Goal: Navigation & Orientation: Find specific page/section

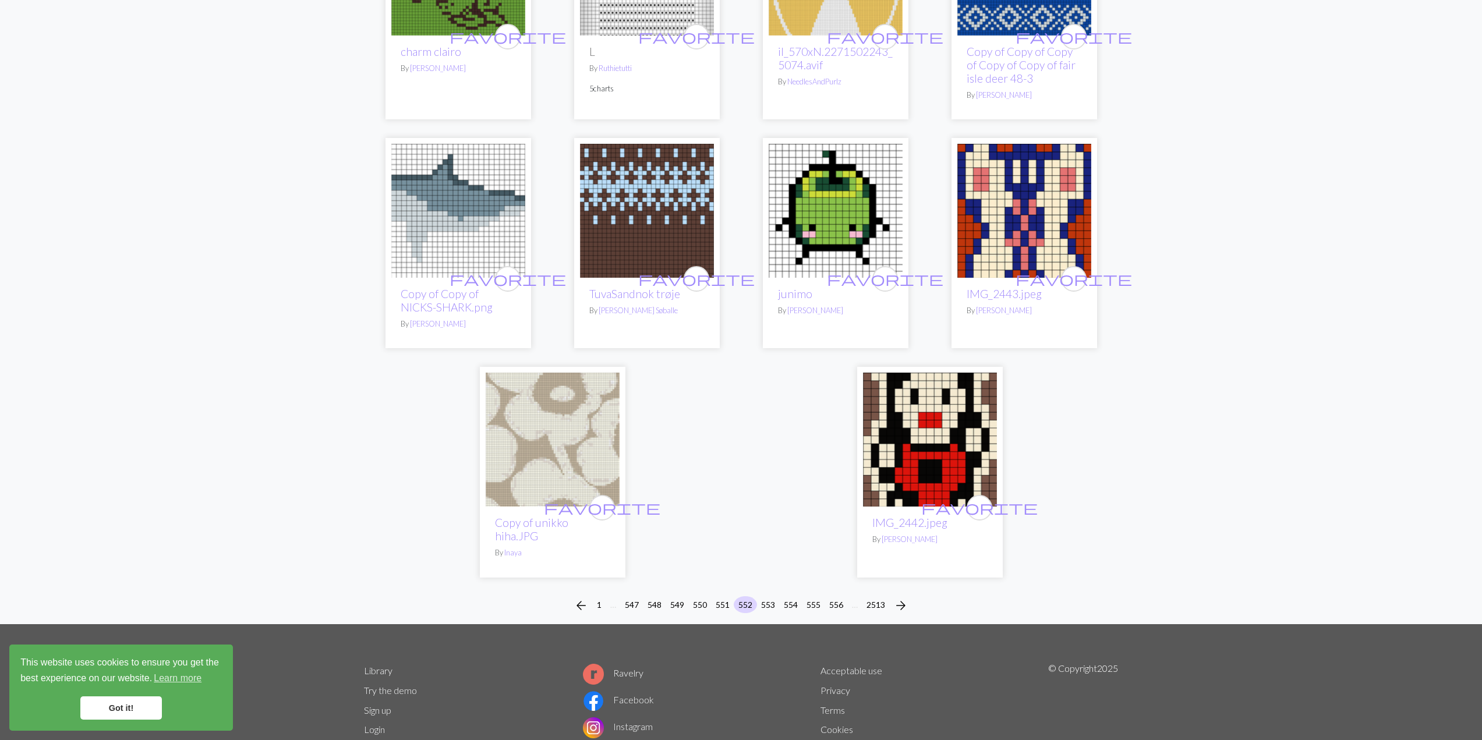
scroll to position [2620, 0]
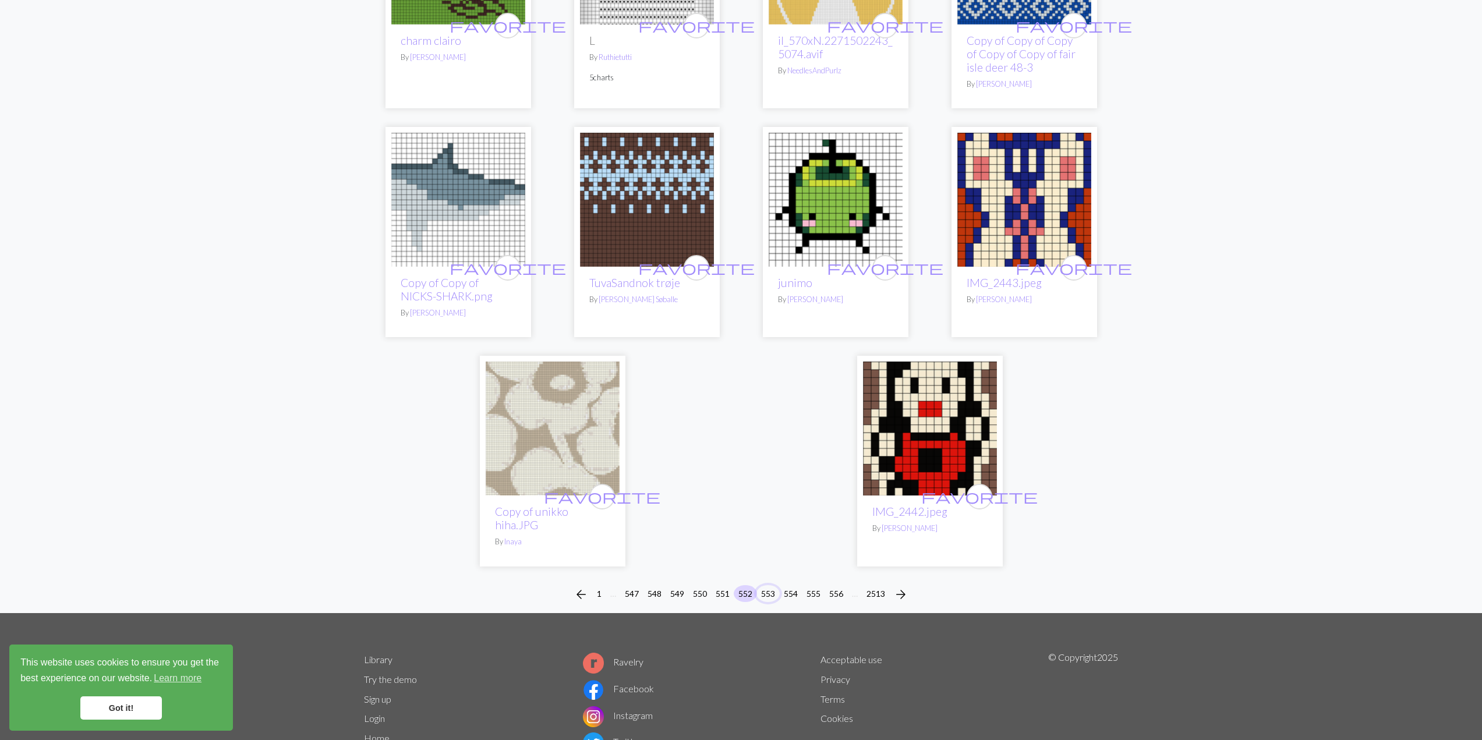
click at [770, 585] on button "553" at bounding box center [767, 593] width 23 height 17
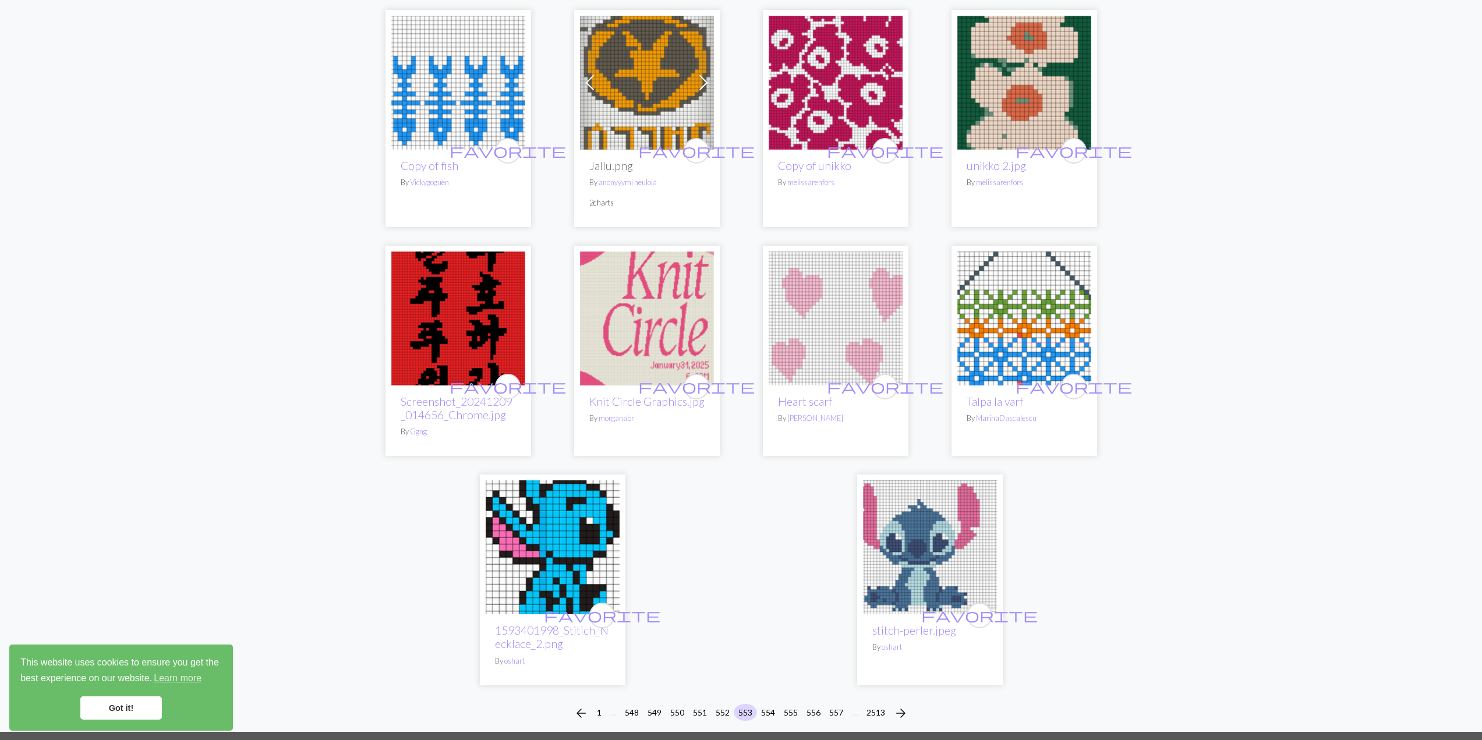
scroll to position [2620, 0]
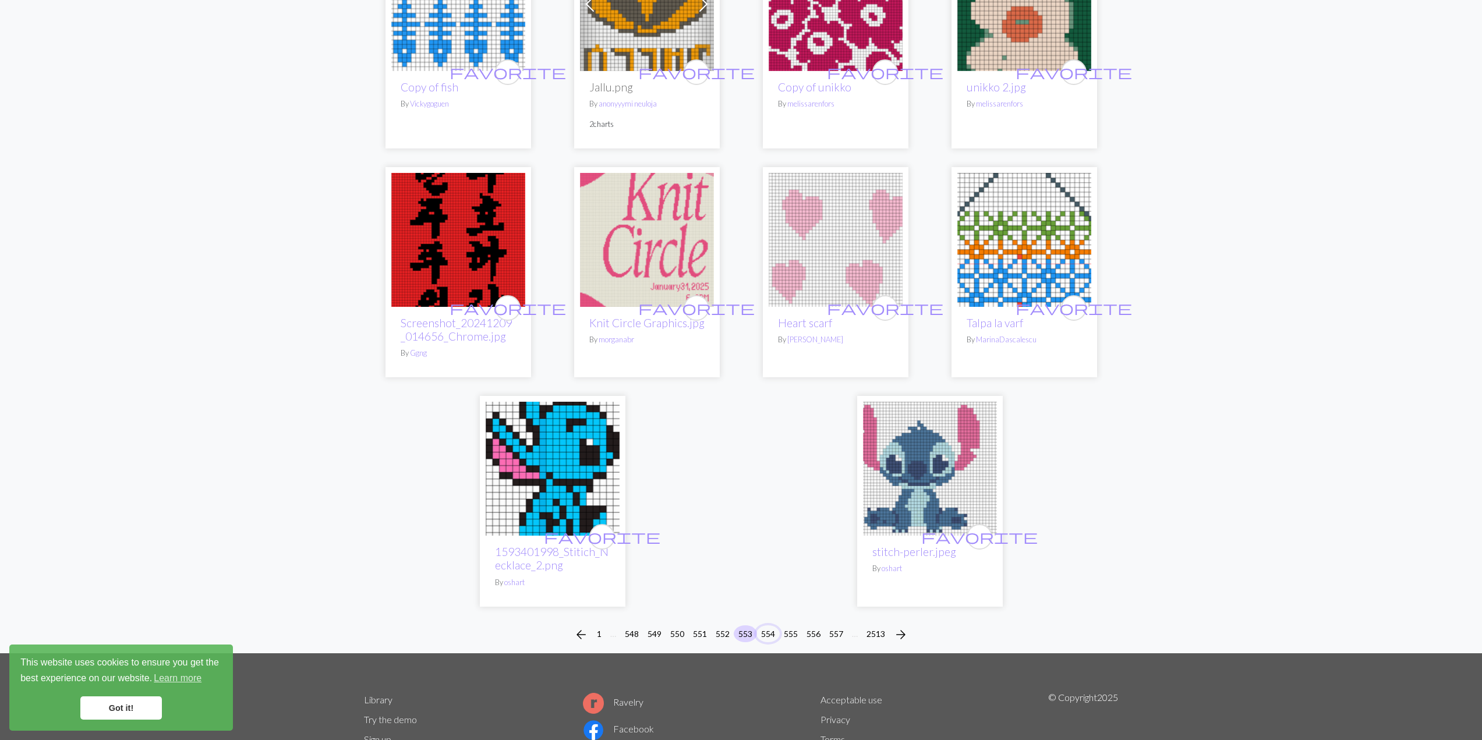
click at [761, 625] on button "554" at bounding box center [767, 633] width 23 height 17
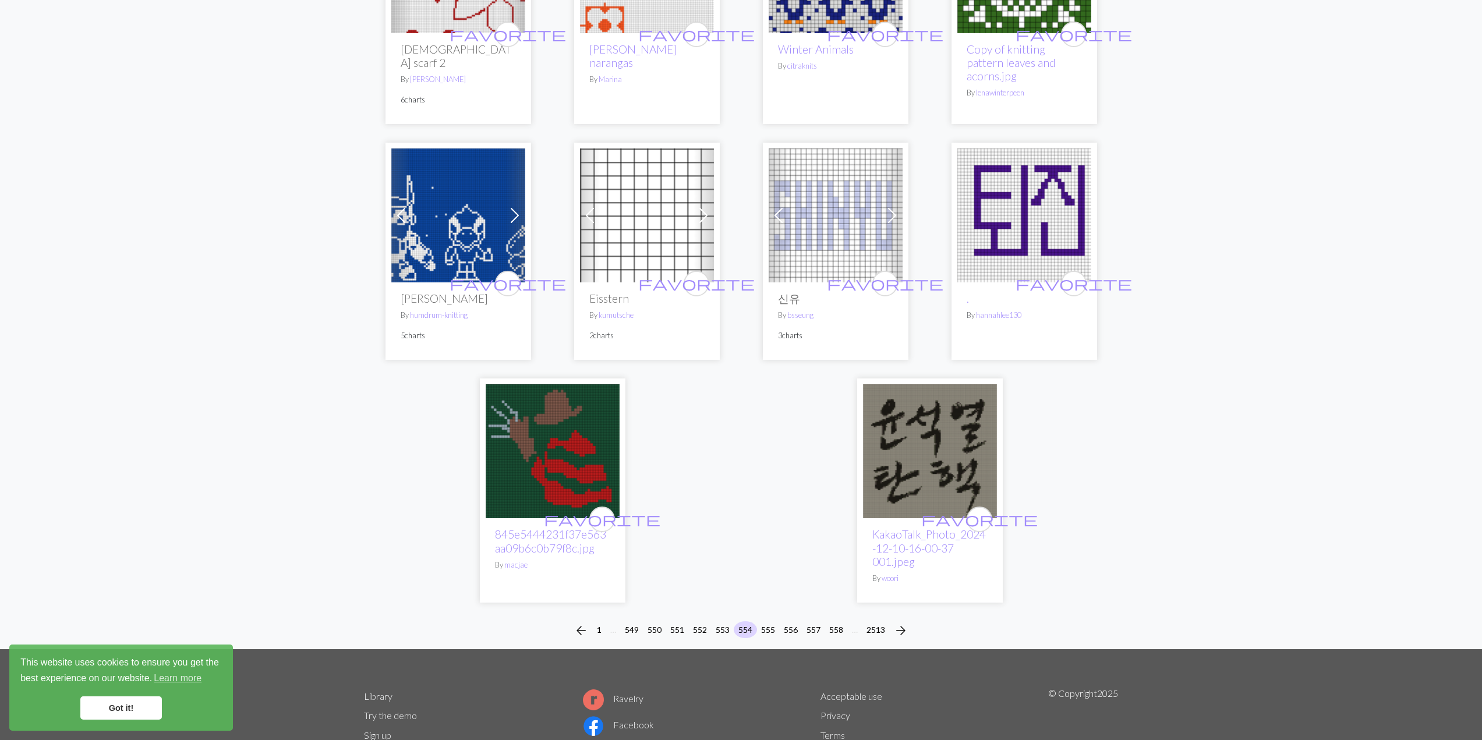
scroll to position [2664, 0]
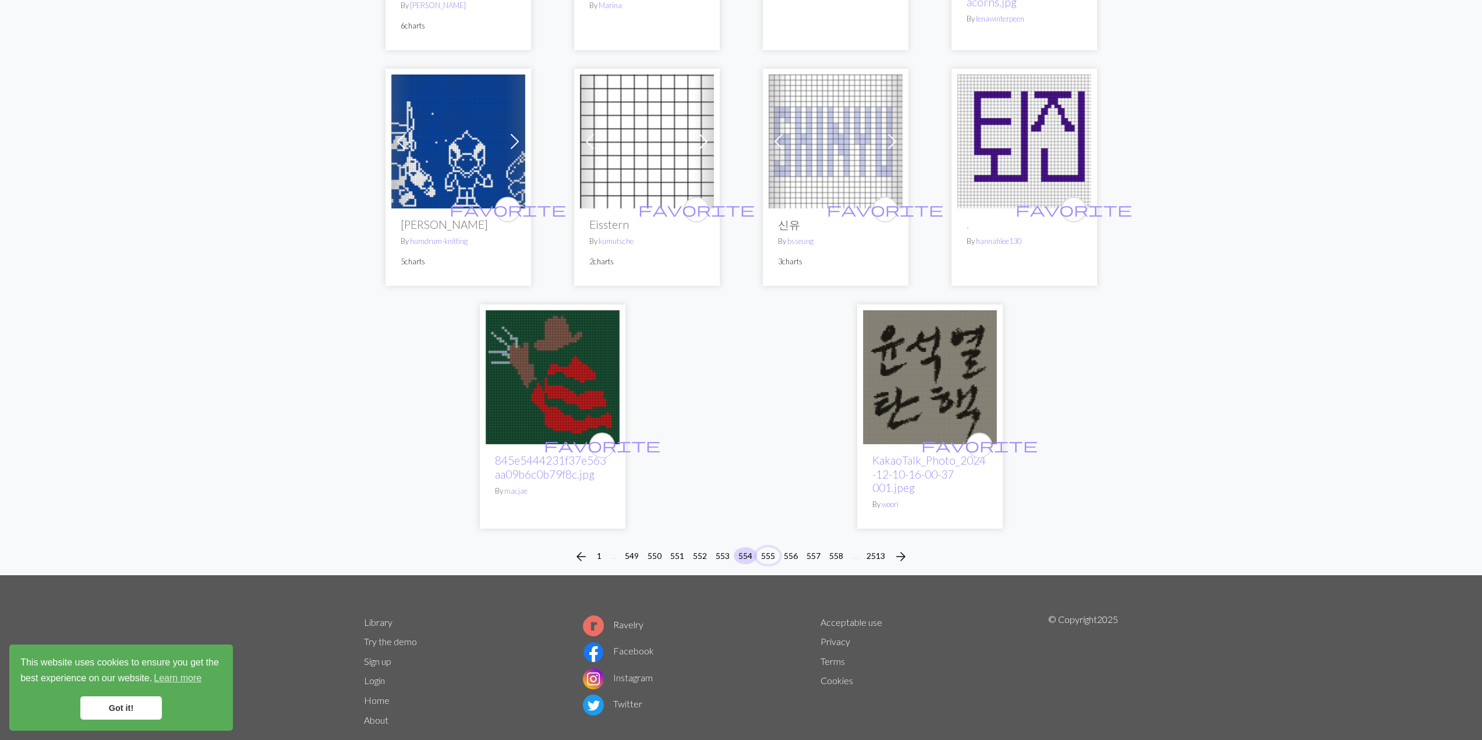
click at [770, 547] on button "555" at bounding box center [767, 555] width 23 height 17
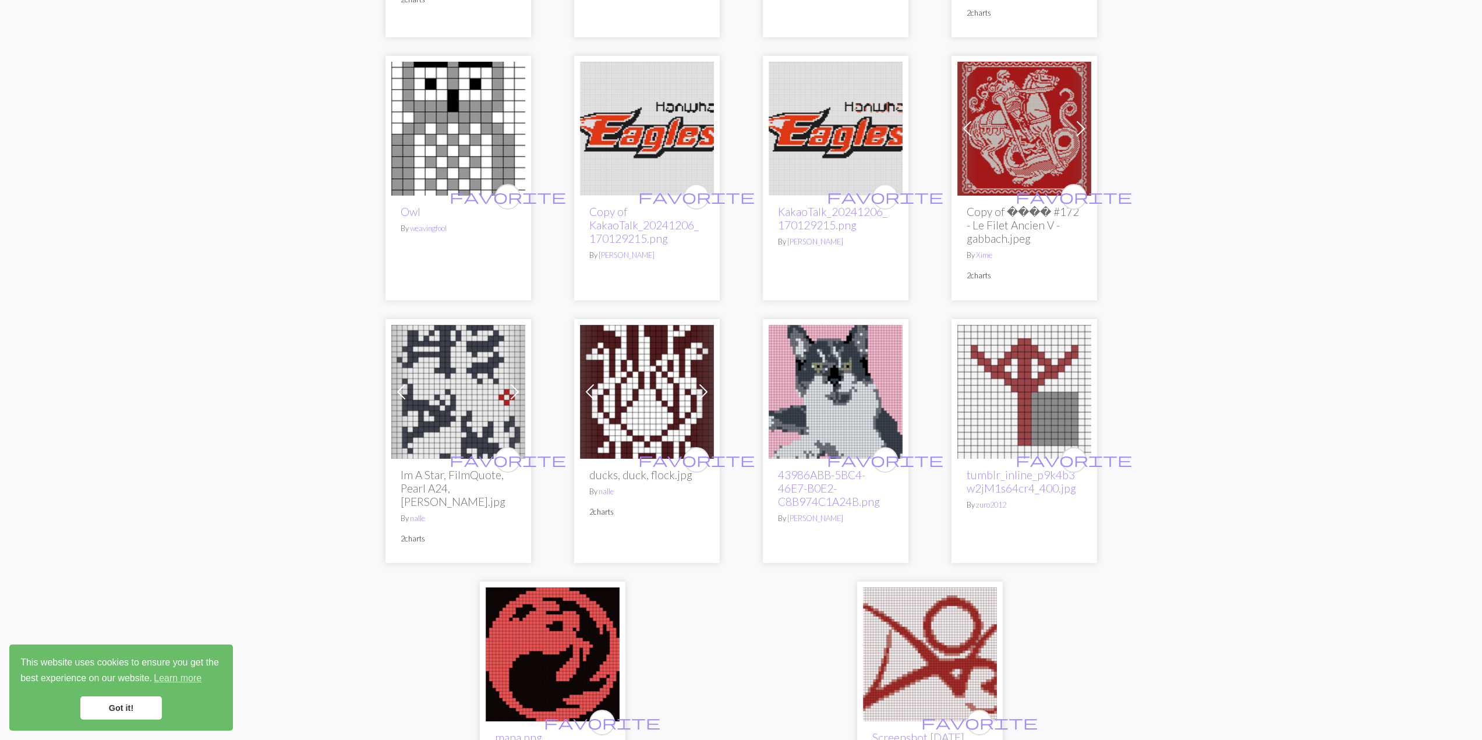
scroll to position [2799, 0]
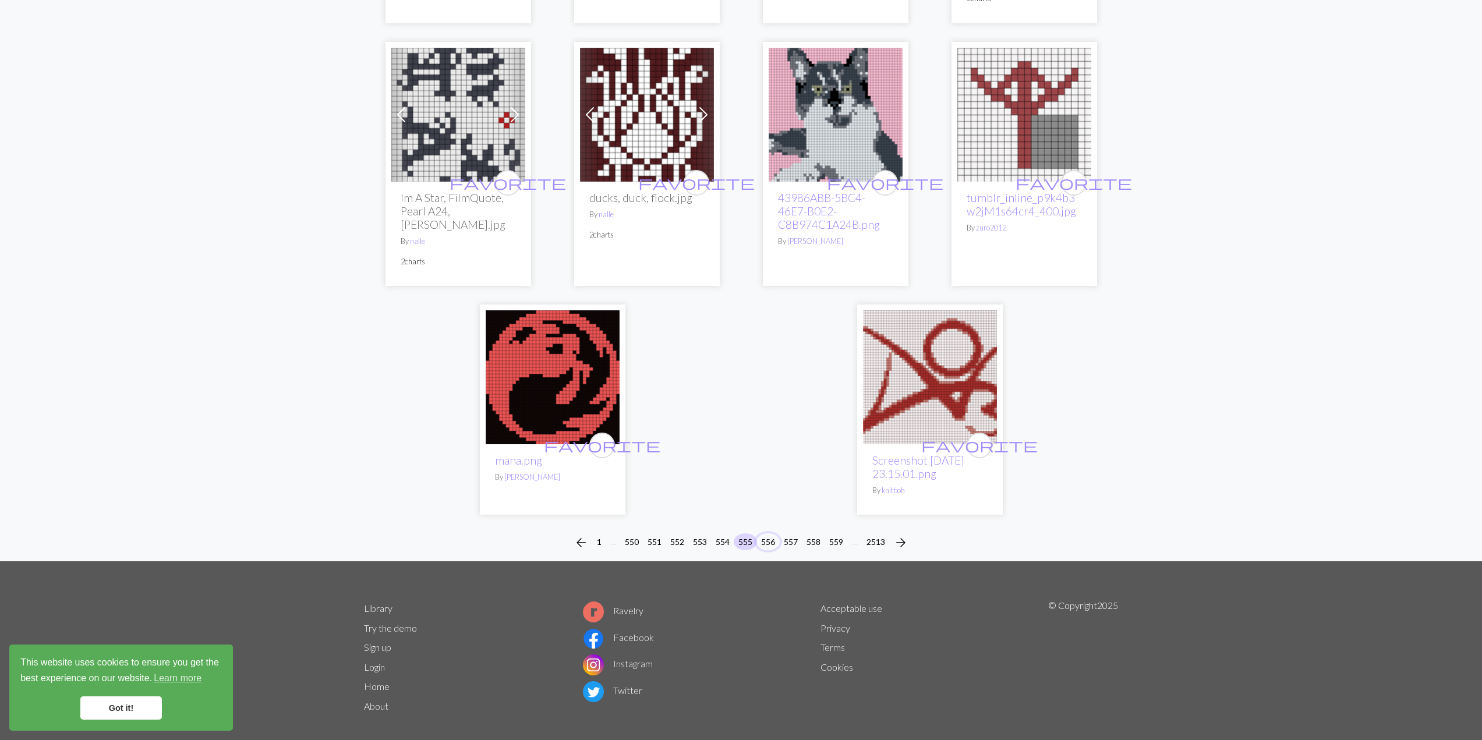
click at [768, 533] on button "556" at bounding box center [767, 541] width 23 height 17
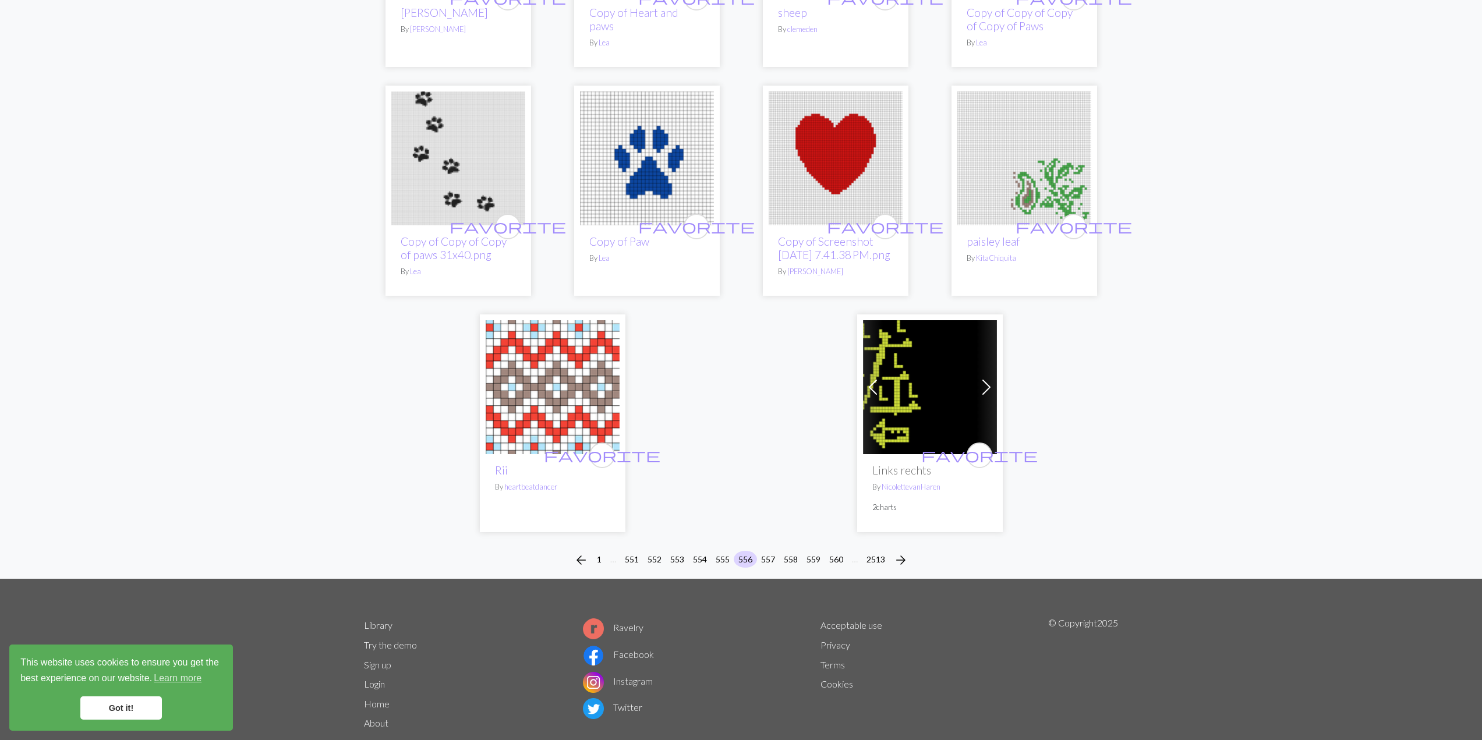
scroll to position [2671, 0]
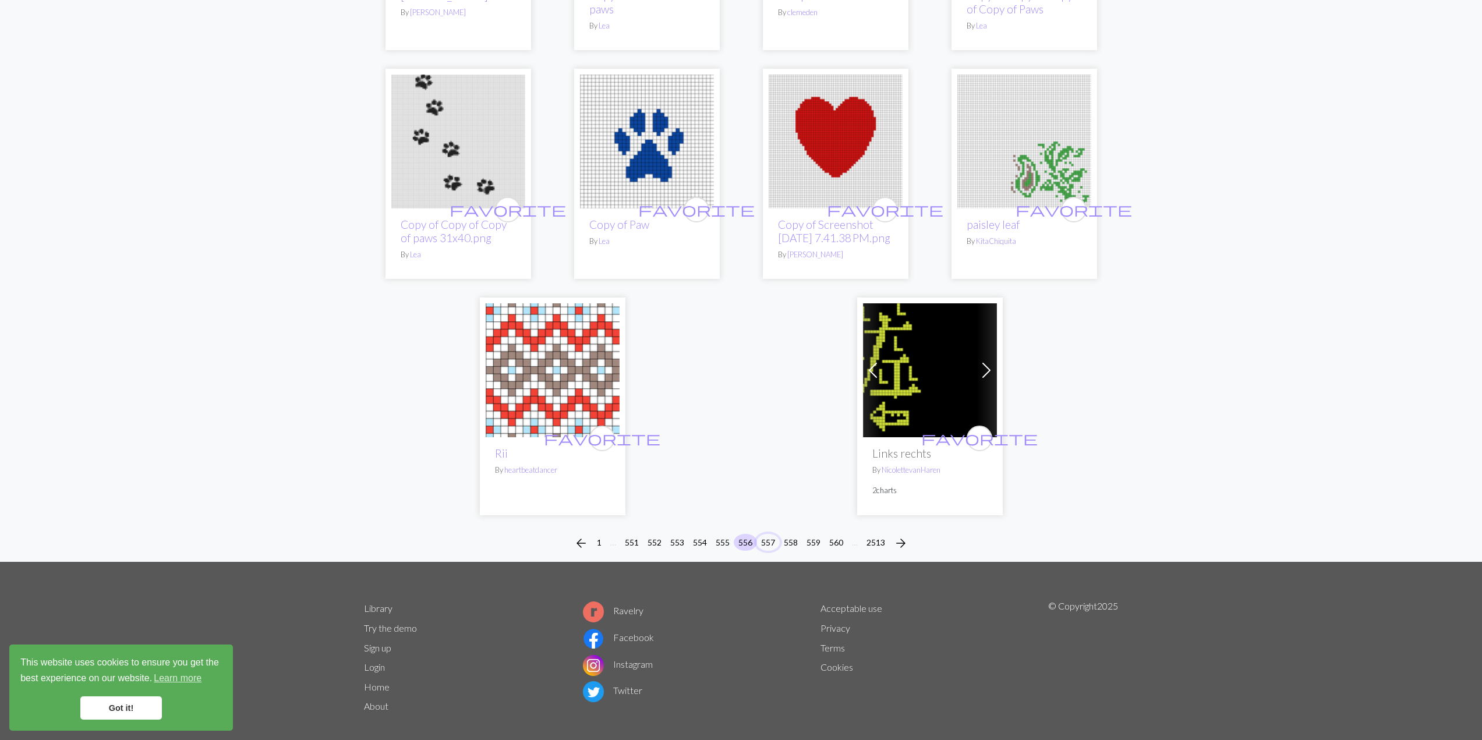
click at [768, 534] on button "557" at bounding box center [767, 542] width 23 height 17
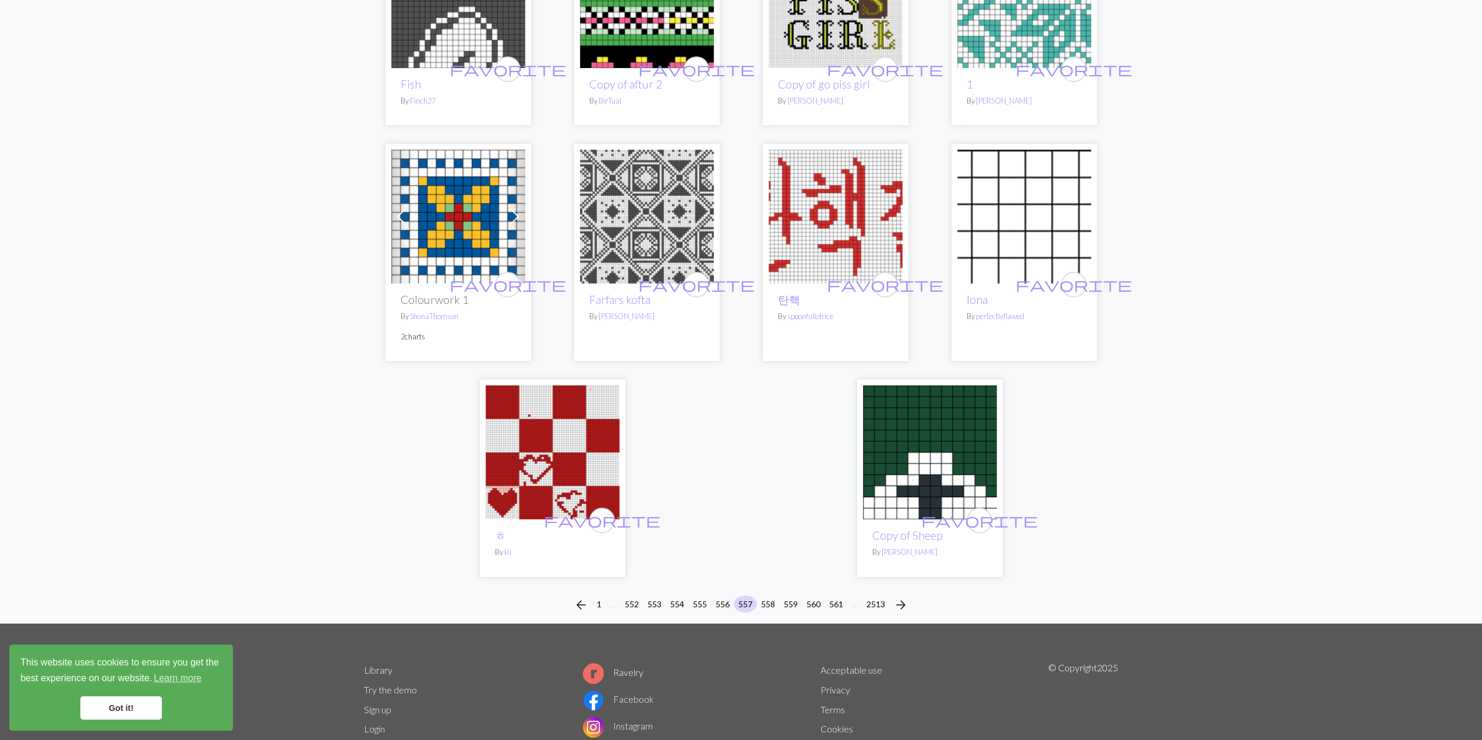
scroll to position [2717, 0]
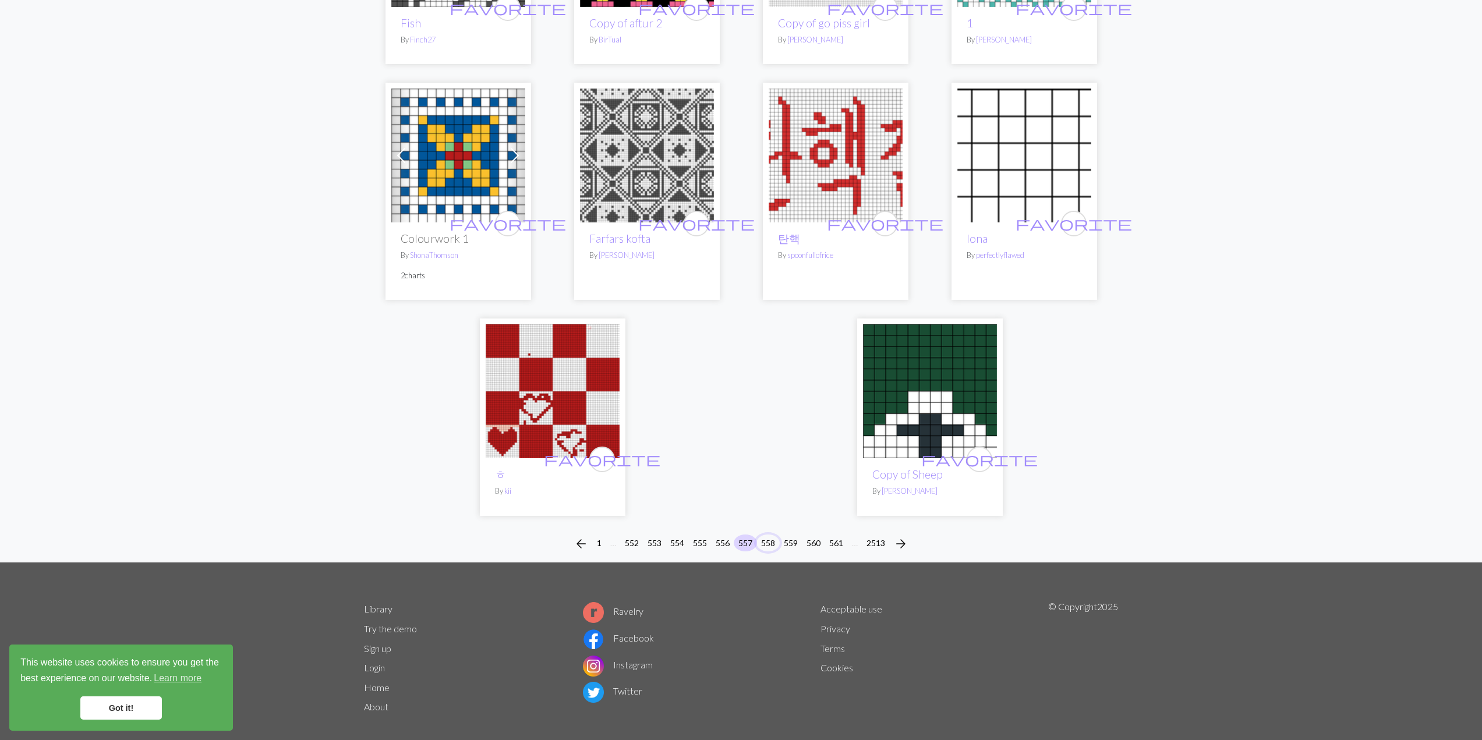
click at [768, 542] on button "558" at bounding box center [767, 542] width 23 height 17
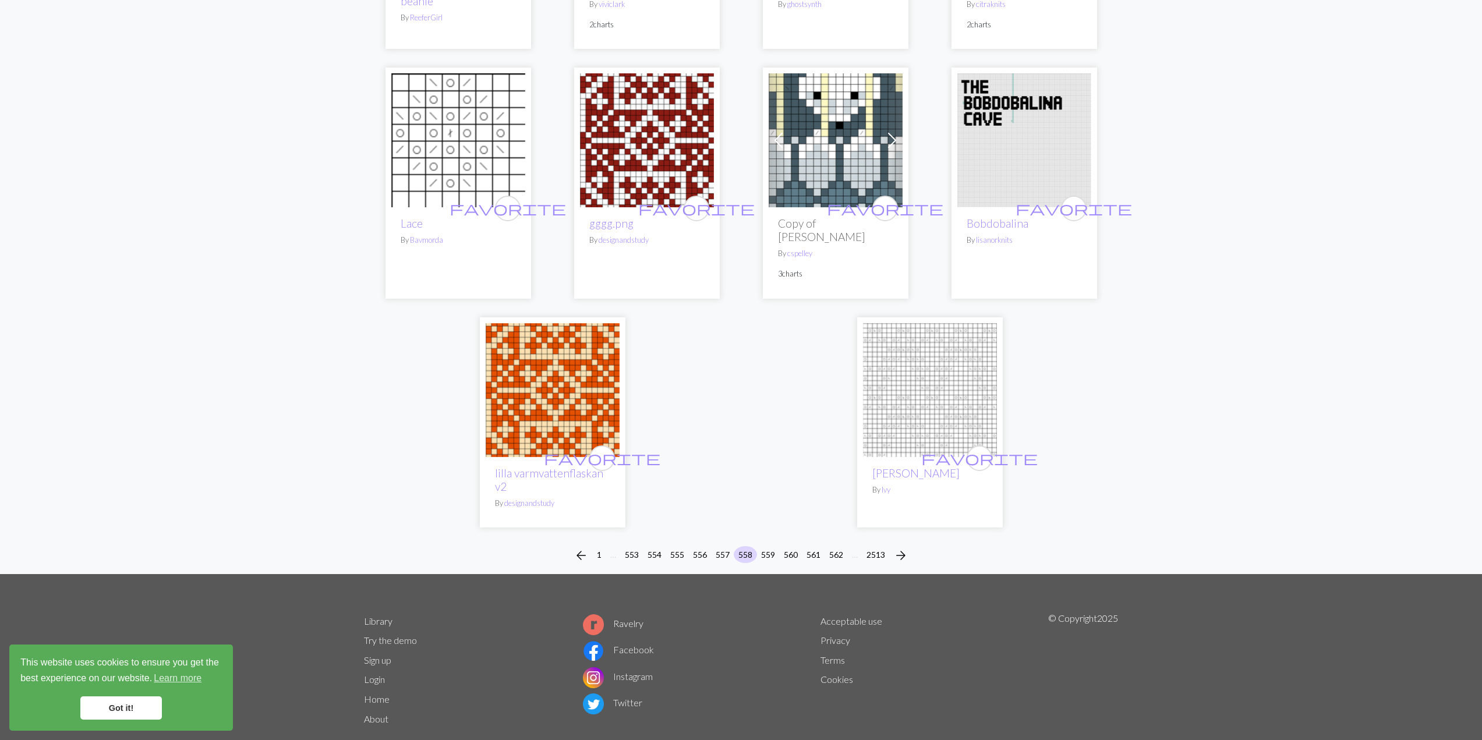
scroll to position [2724, 0]
click at [771, 545] on button "559" at bounding box center [767, 553] width 23 height 17
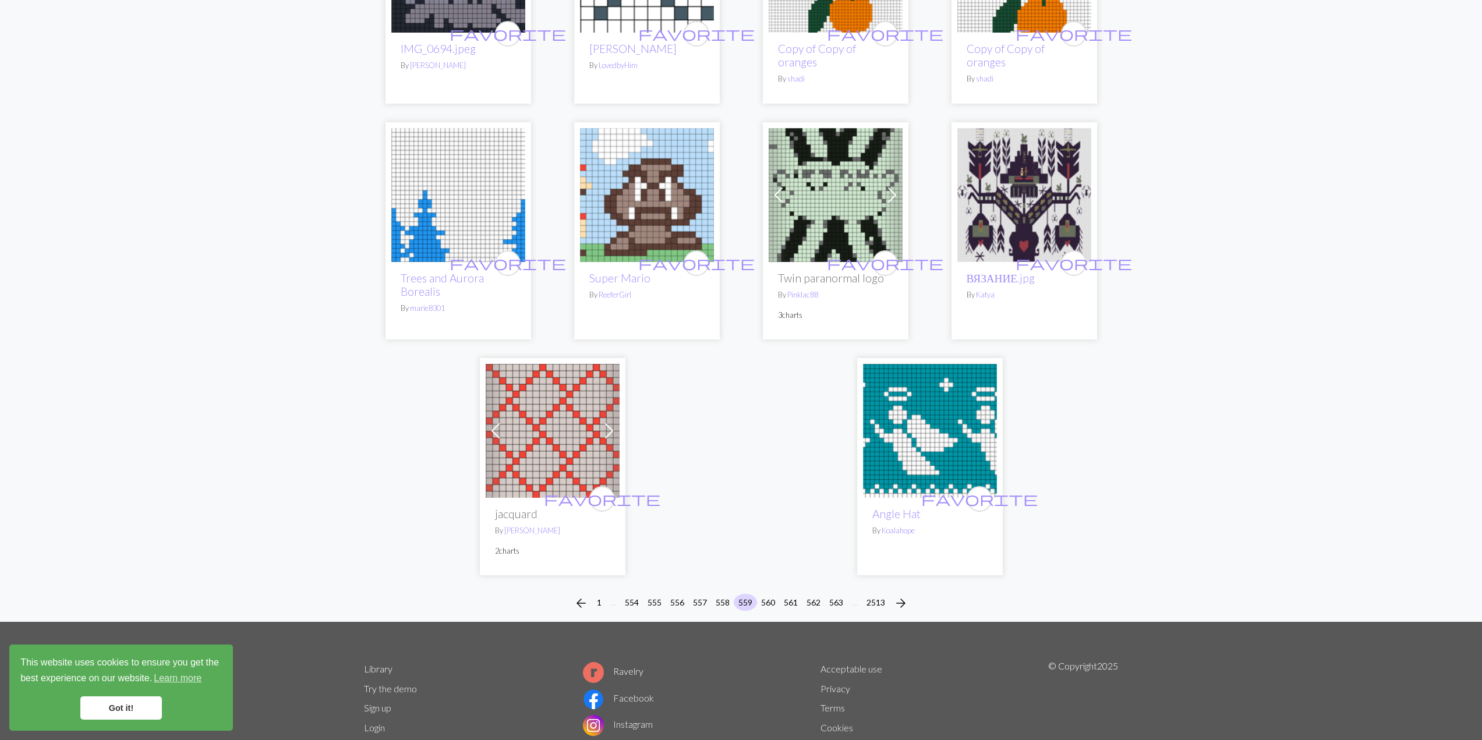
scroll to position [2753, 0]
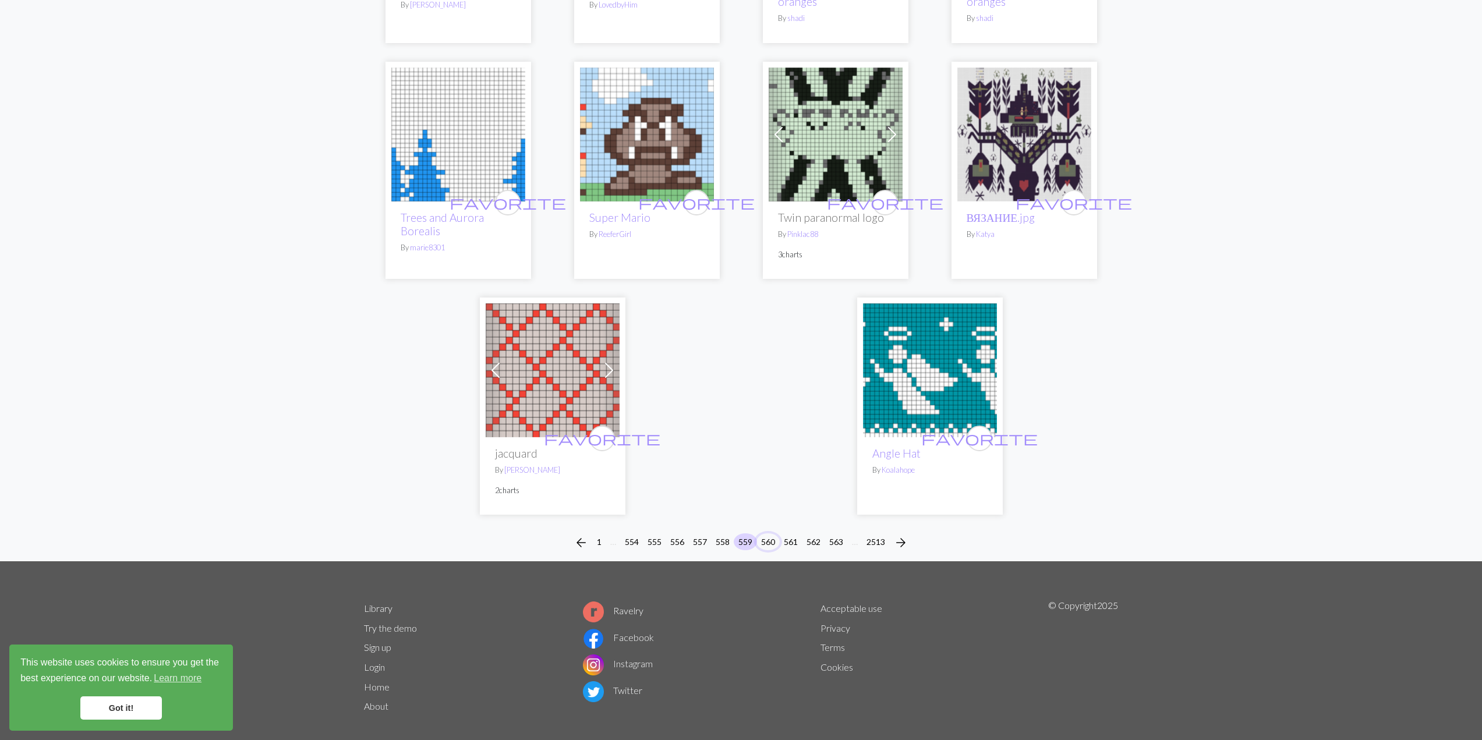
click at [770, 533] on button "560" at bounding box center [767, 541] width 23 height 17
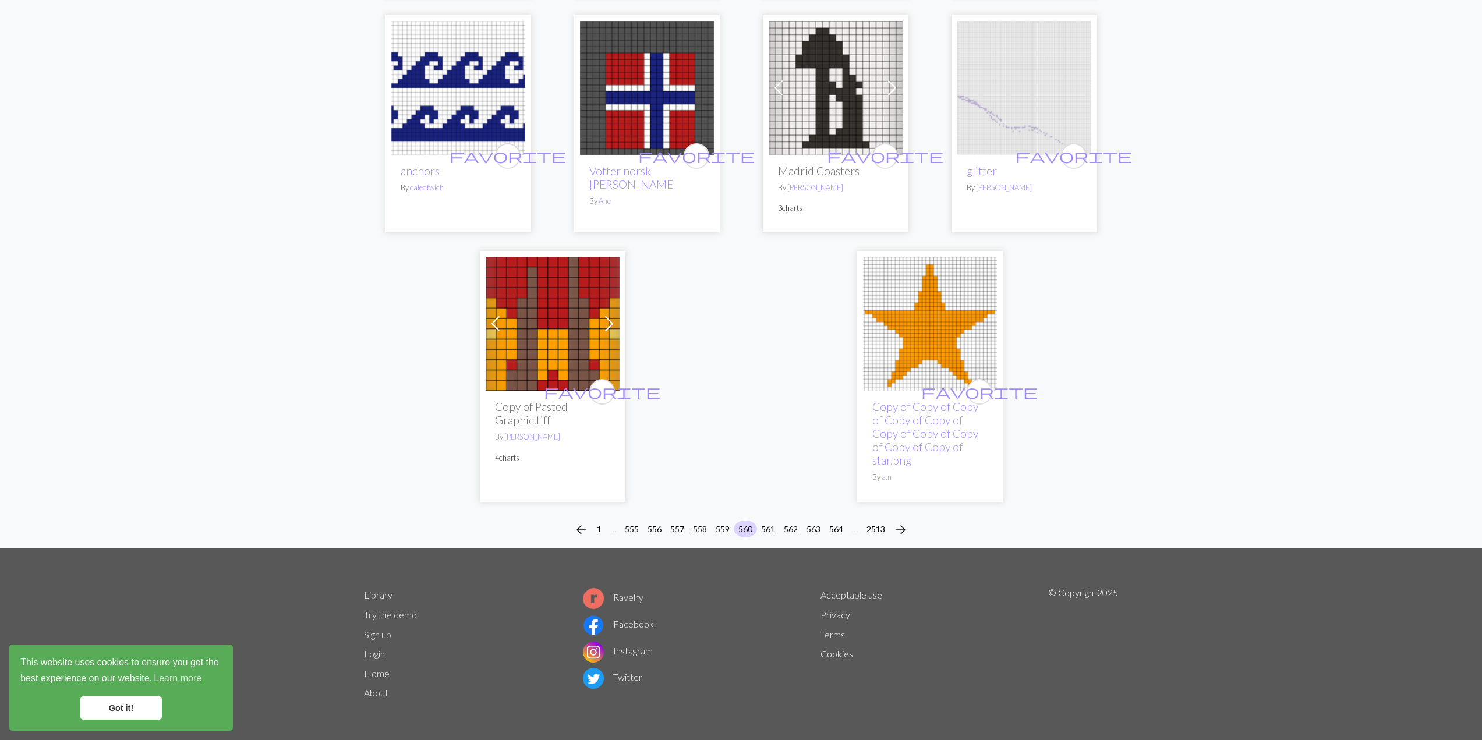
scroll to position [2614, 0]
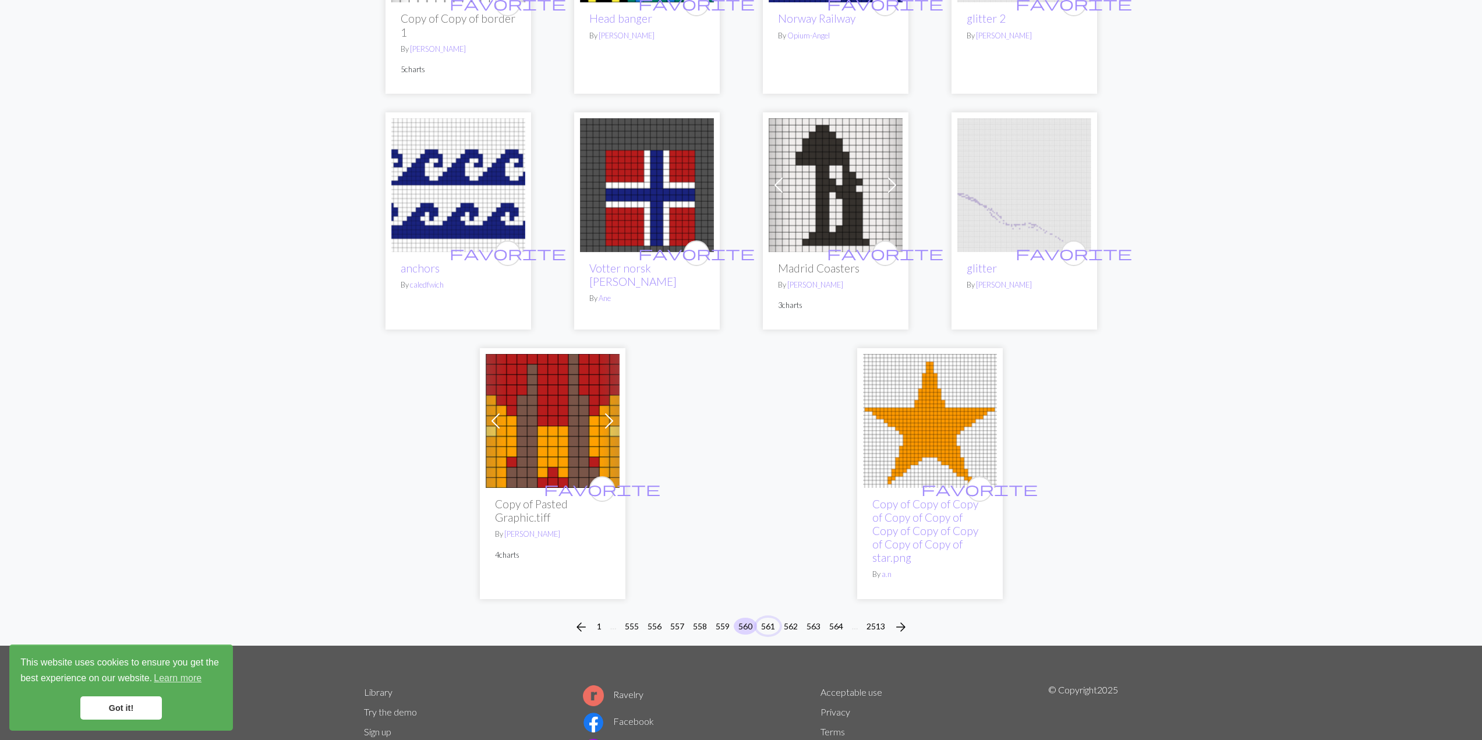
click at [770, 620] on button "561" at bounding box center [767, 626] width 23 height 17
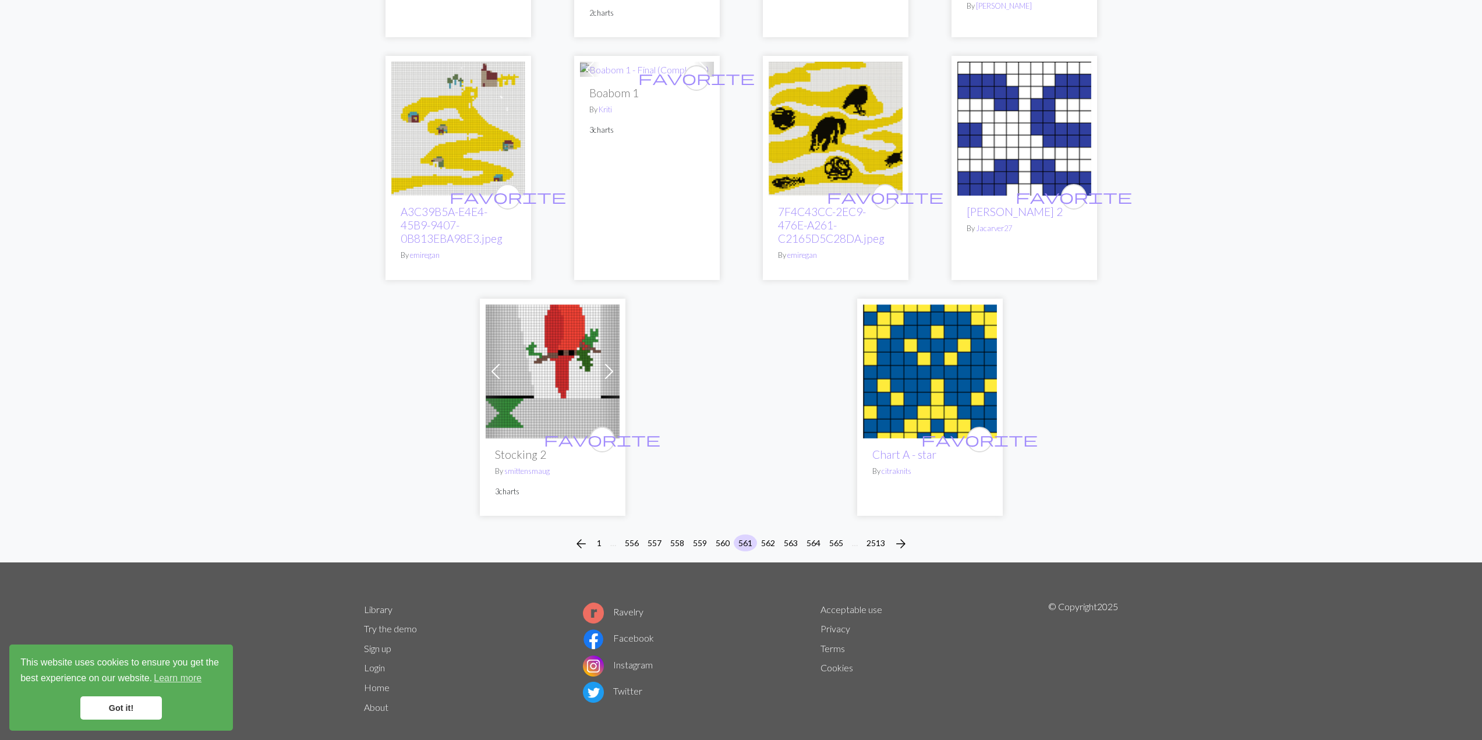
scroll to position [2745, 0]
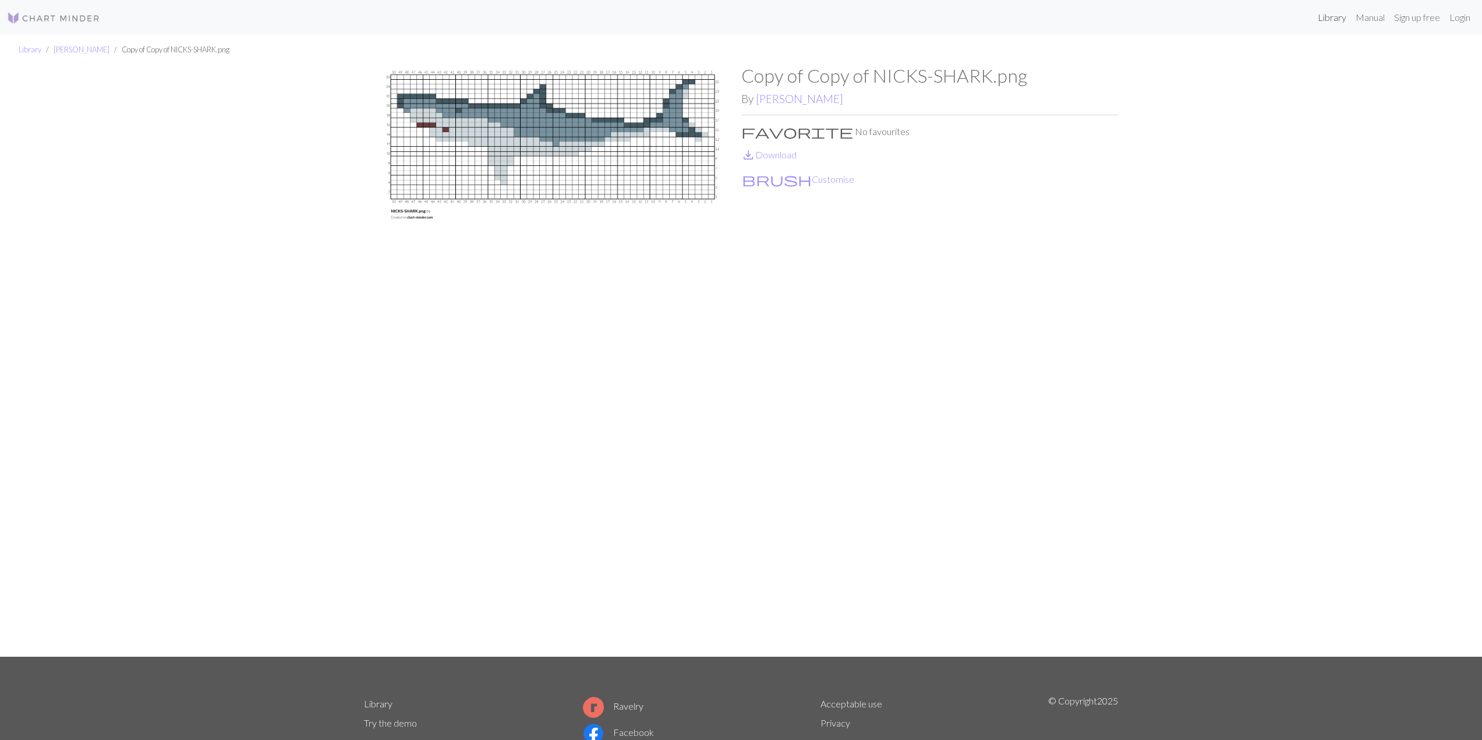
click at [1317, 16] on link "Library" at bounding box center [1332, 17] width 38 height 23
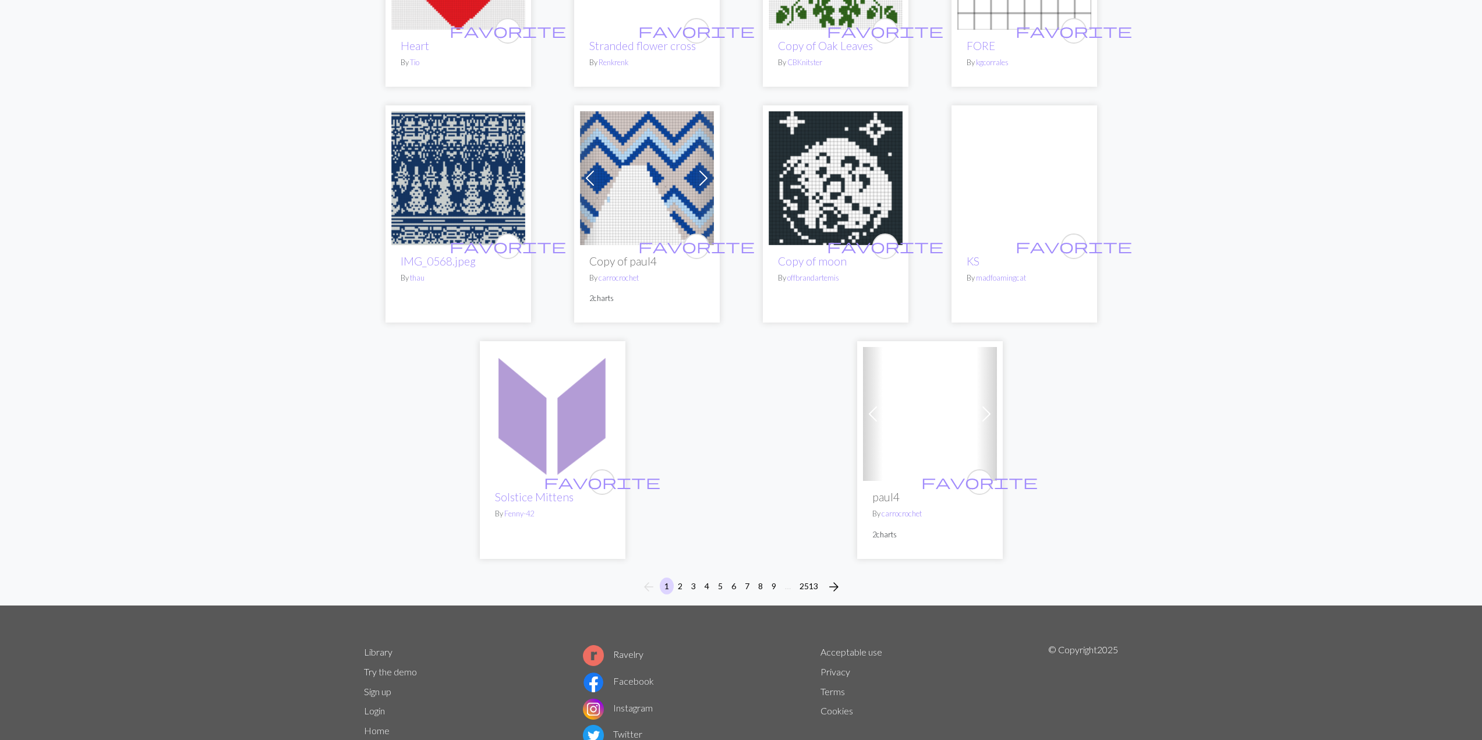
scroll to position [2671, 0]
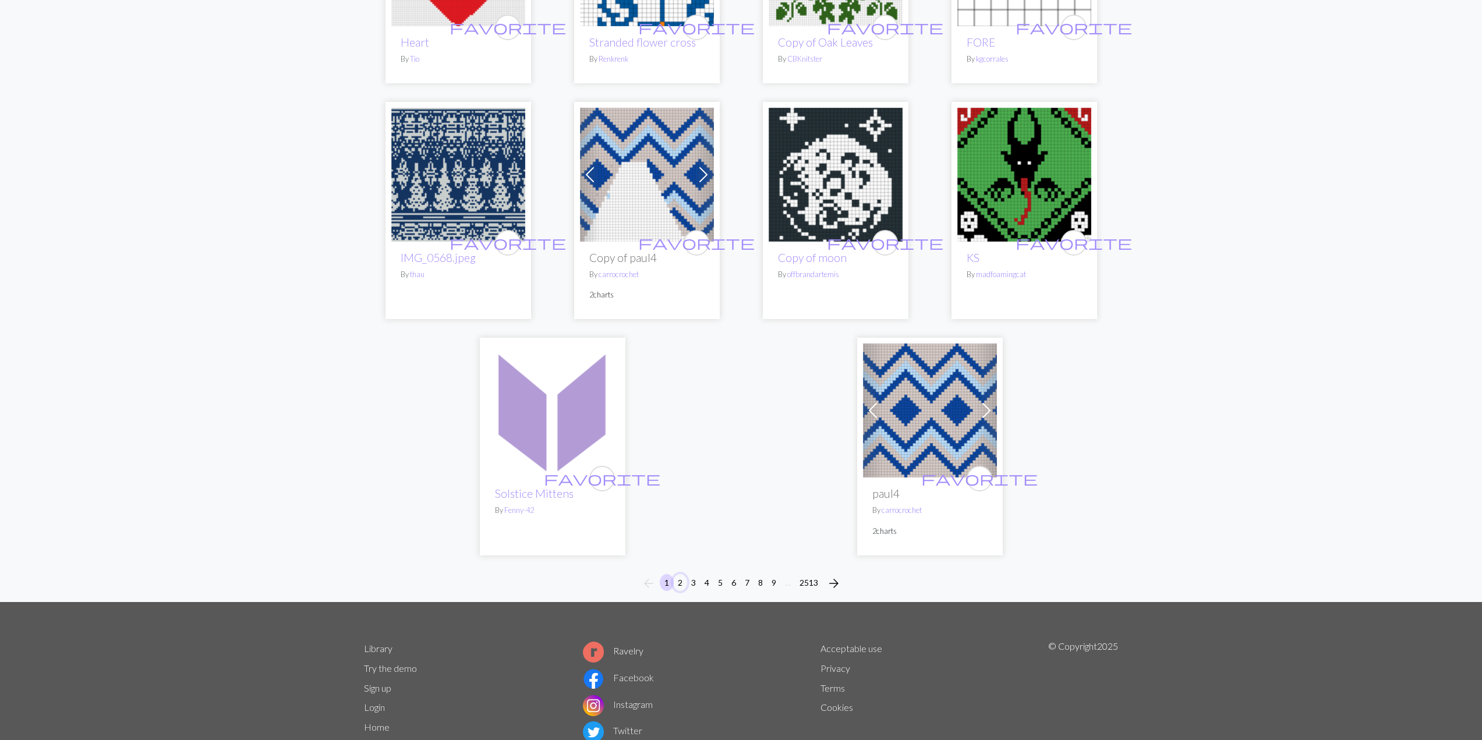
click at [679, 574] on button "2" at bounding box center [680, 582] width 14 height 17
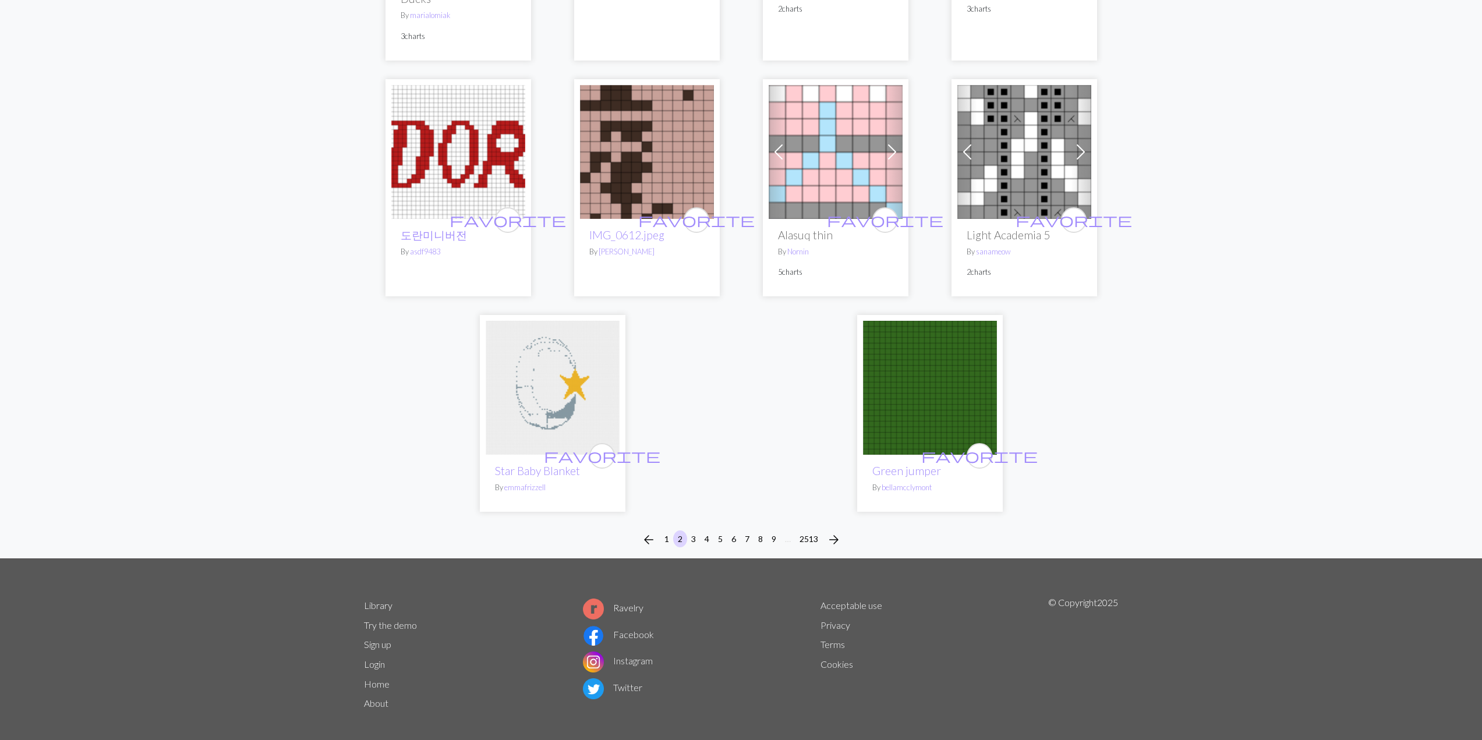
scroll to position [2826, 0]
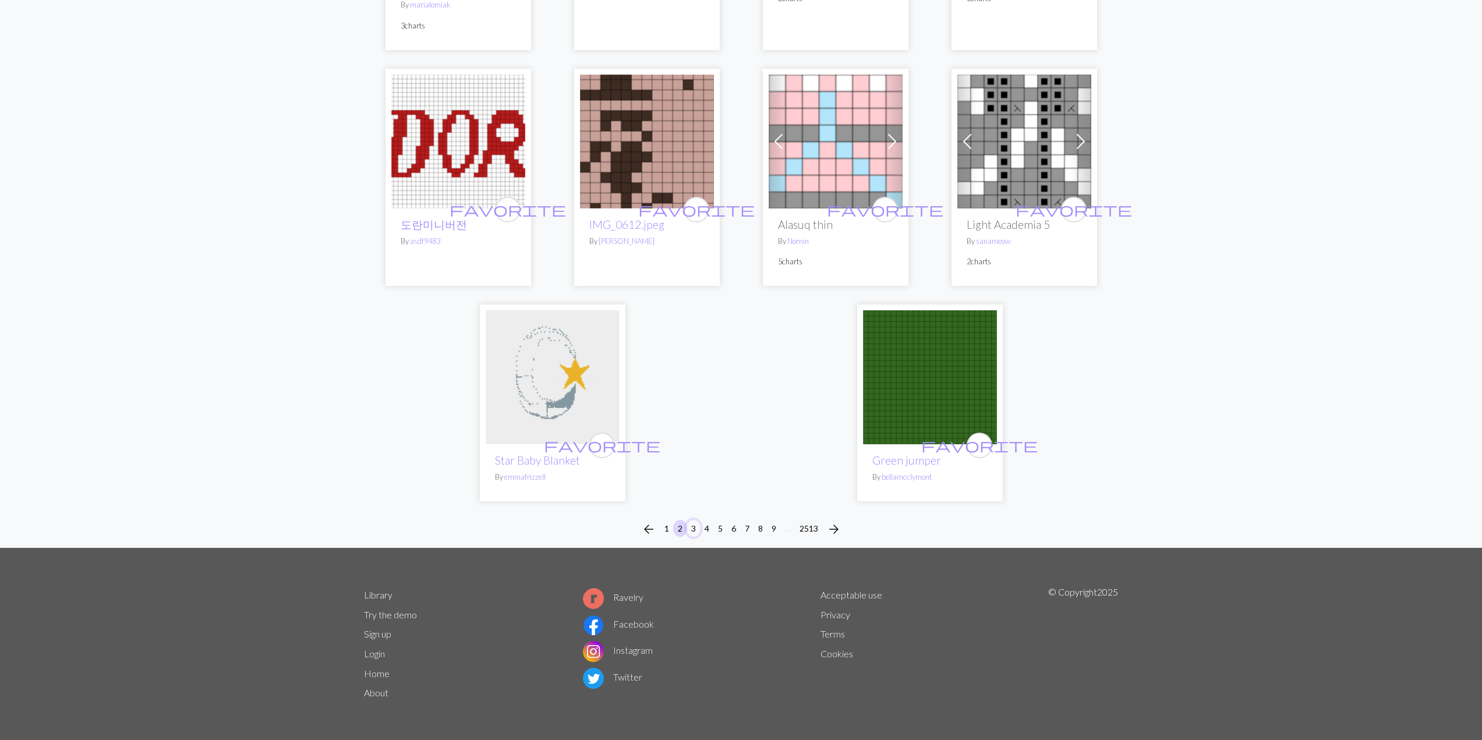
click at [694, 527] on button "3" at bounding box center [693, 528] width 14 height 17
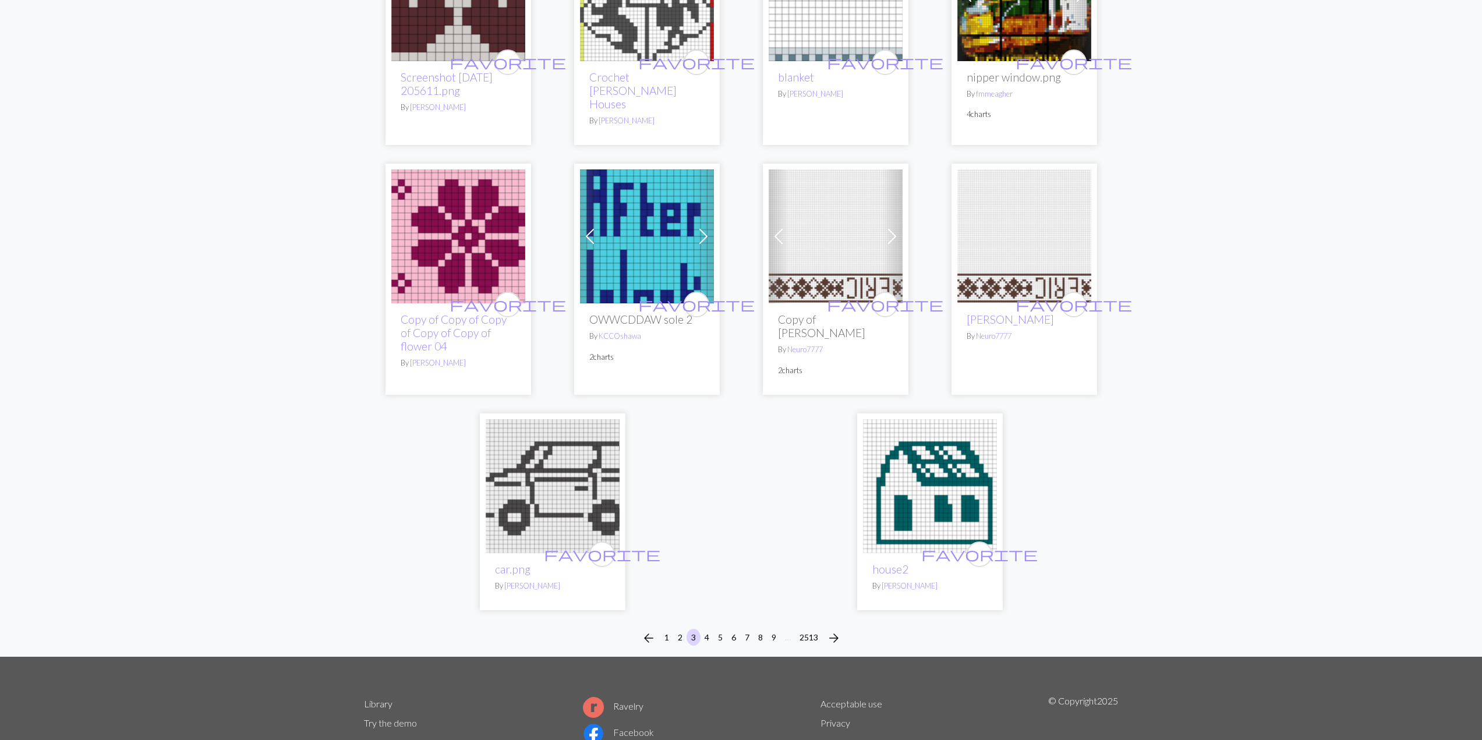
scroll to position [2752, 0]
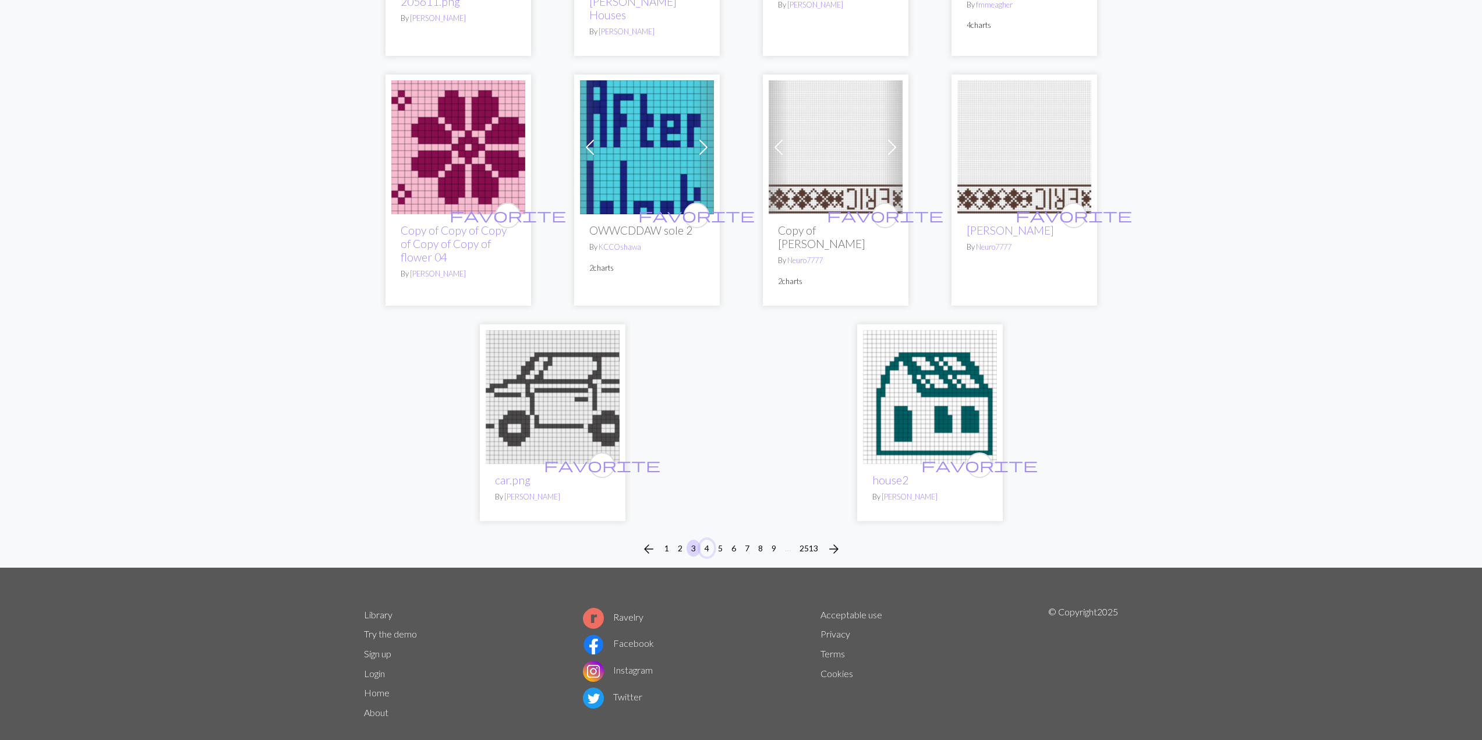
click at [706, 540] on button "4" at bounding box center [707, 548] width 14 height 17
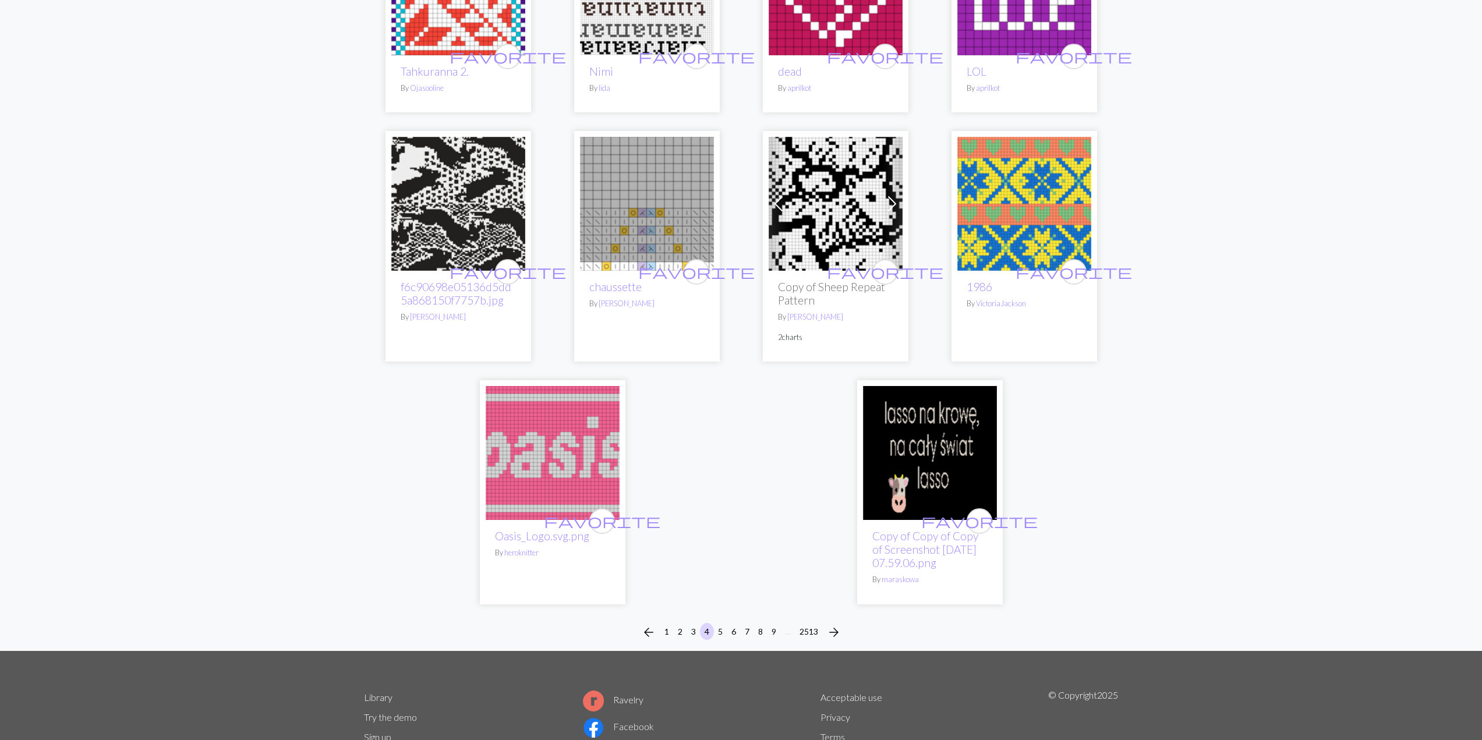
scroll to position [2620, 0]
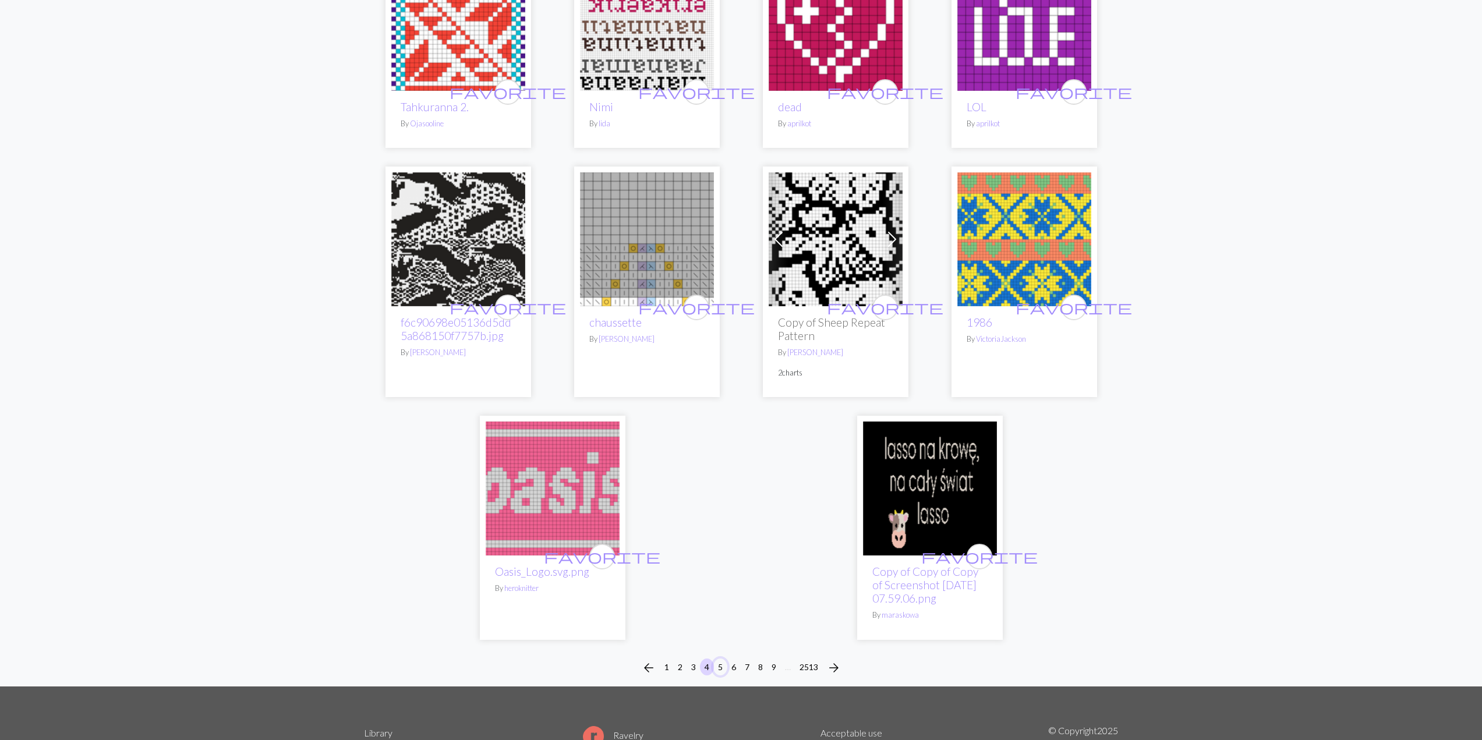
click at [720, 658] on button "5" at bounding box center [720, 666] width 14 height 17
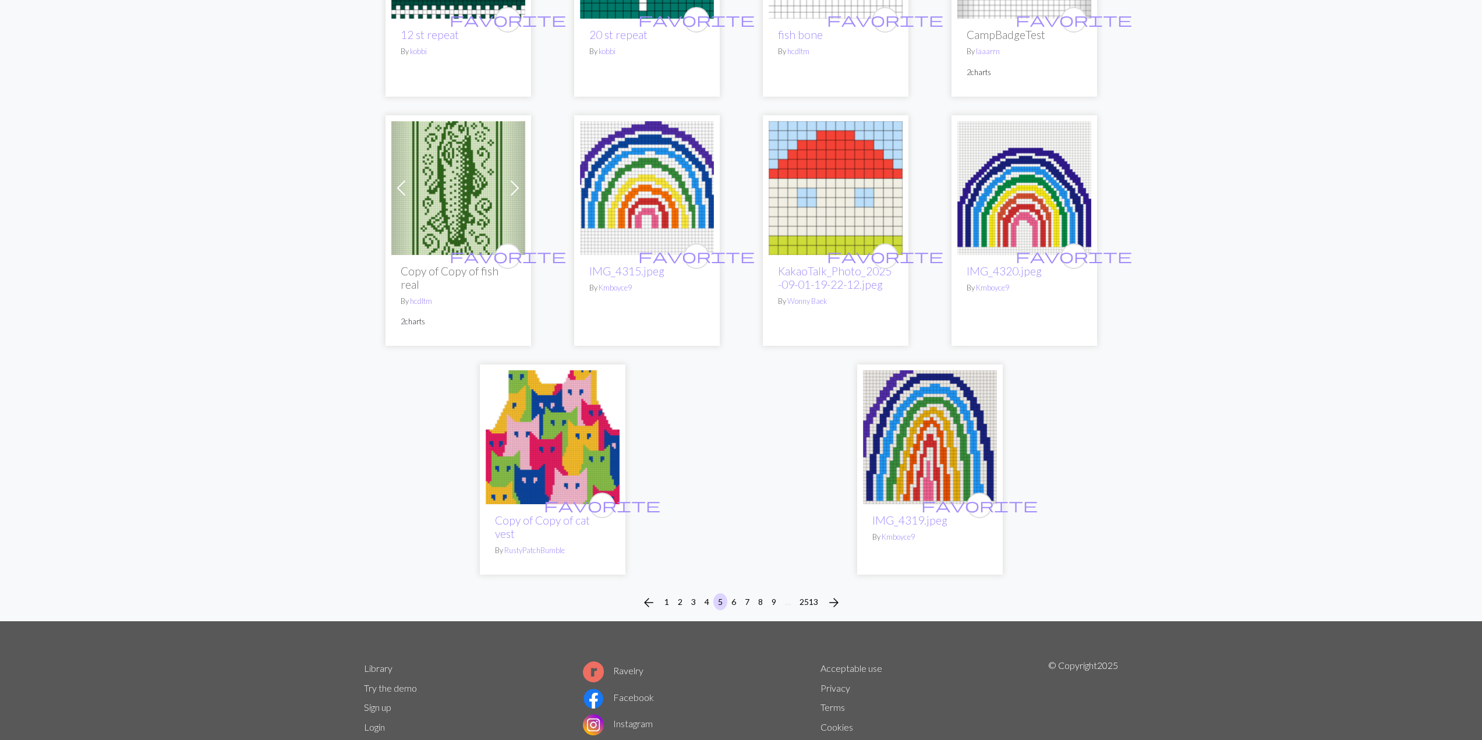
scroll to position [2704, 0]
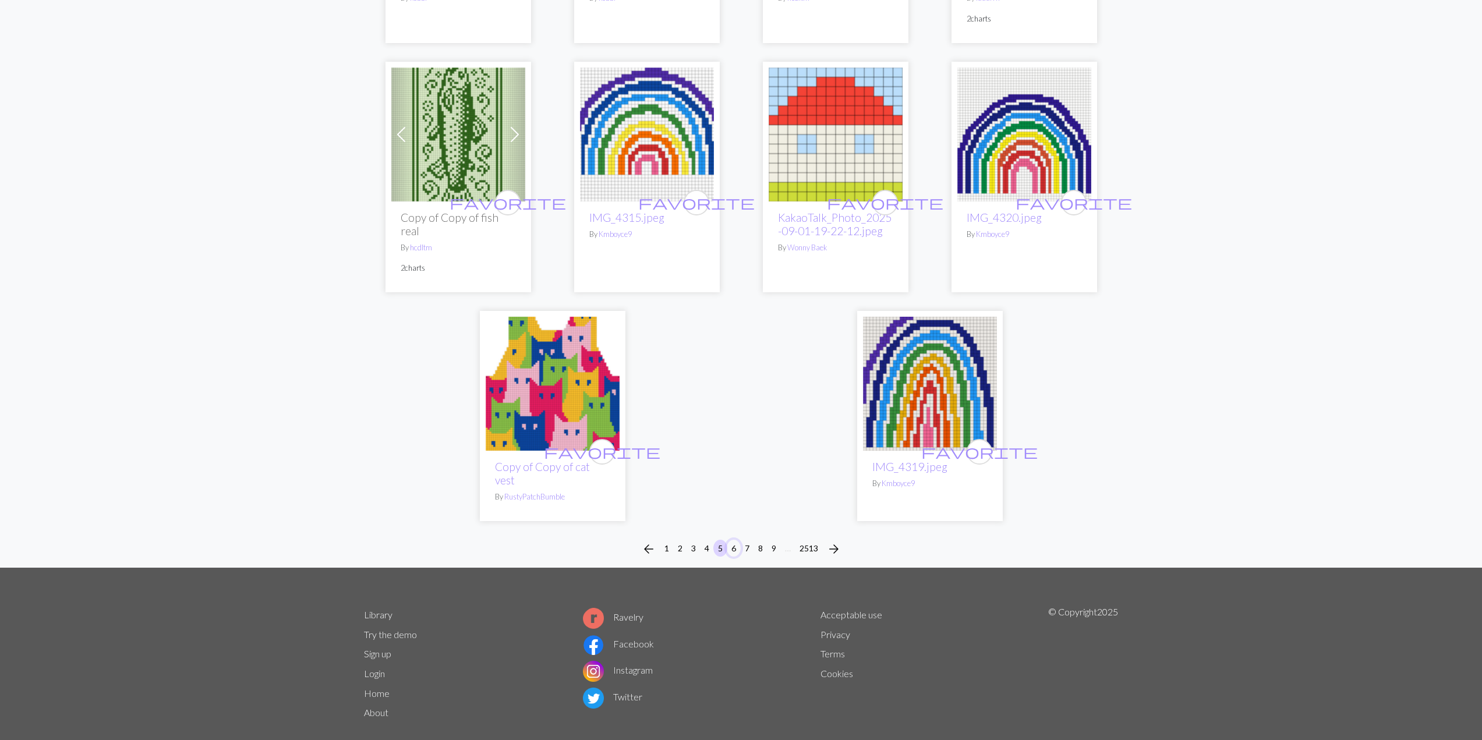
click at [733, 540] on button "6" at bounding box center [733, 548] width 14 height 17
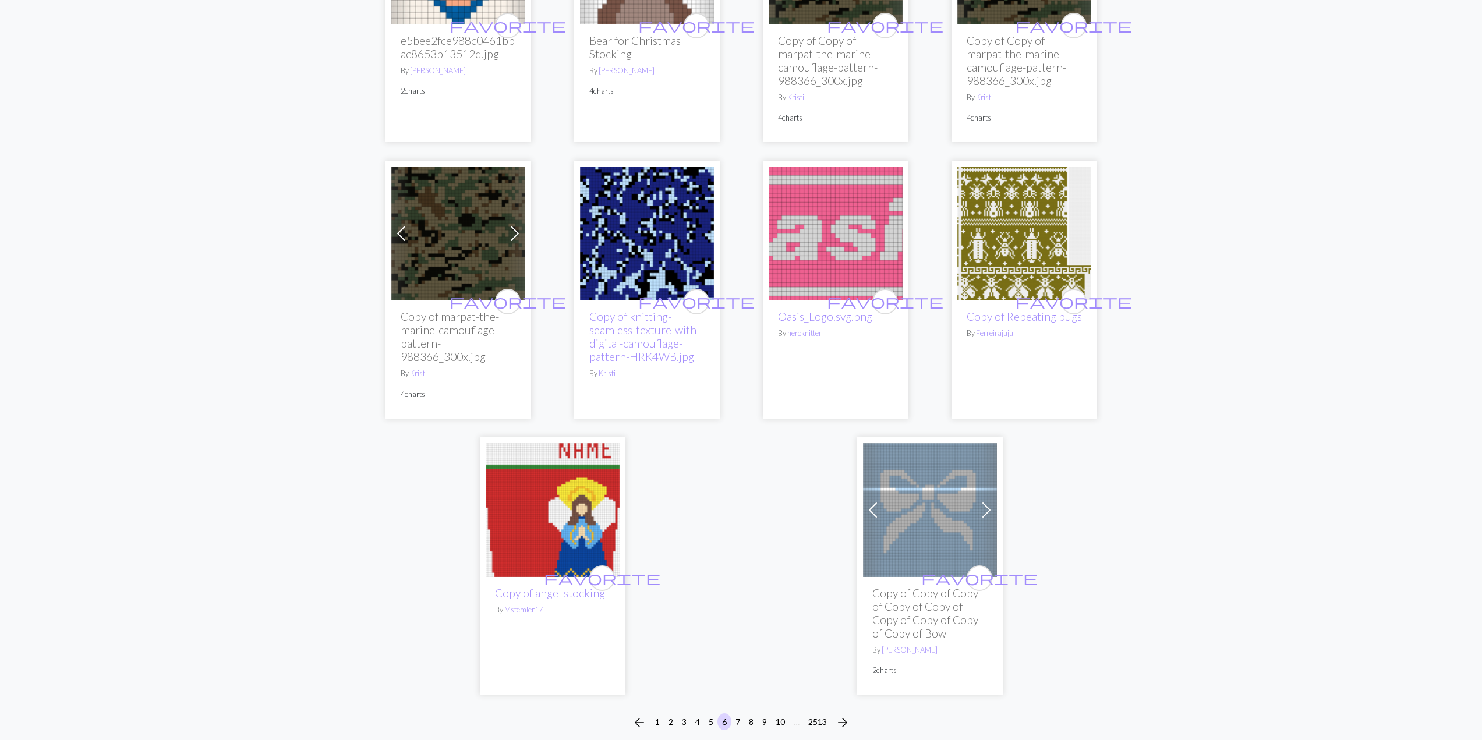
scroll to position [2813, 0]
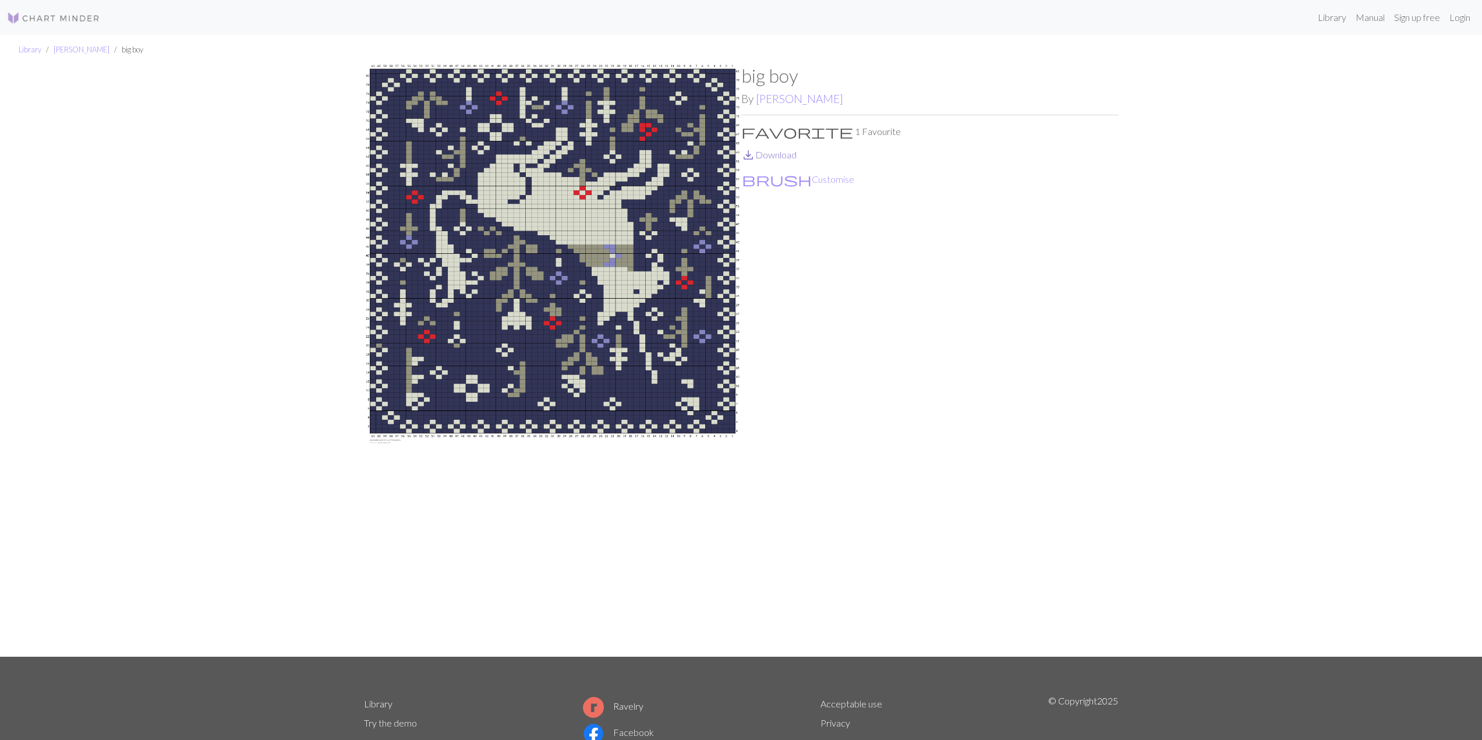
click at [774, 158] on link "save_alt Download" at bounding box center [768, 154] width 55 height 11
click at [782, 105] on link "oliviajean" at bounding box center [799, 98] width 87 height 13
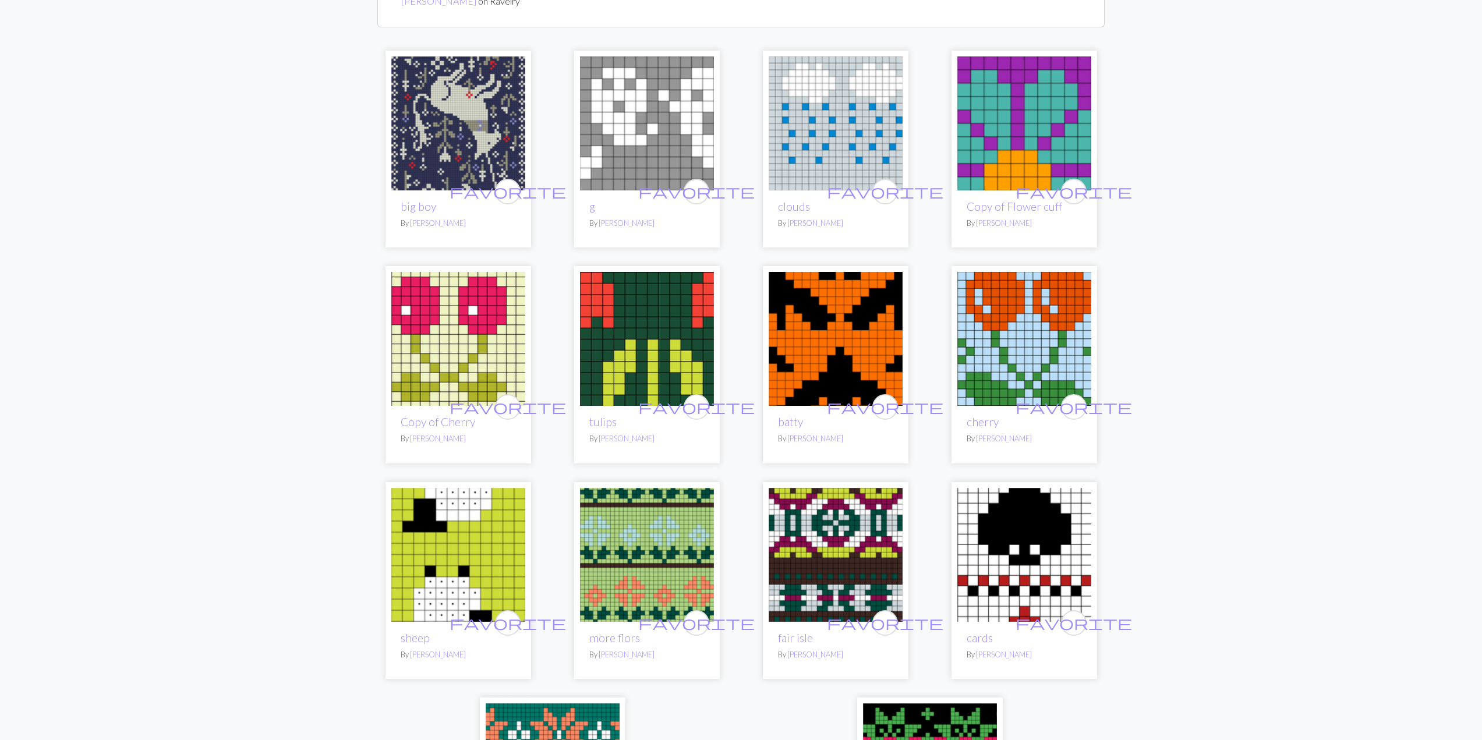
scroll to position [97, 0]
